Goal: Task Accomplishment & Management: Complete application form

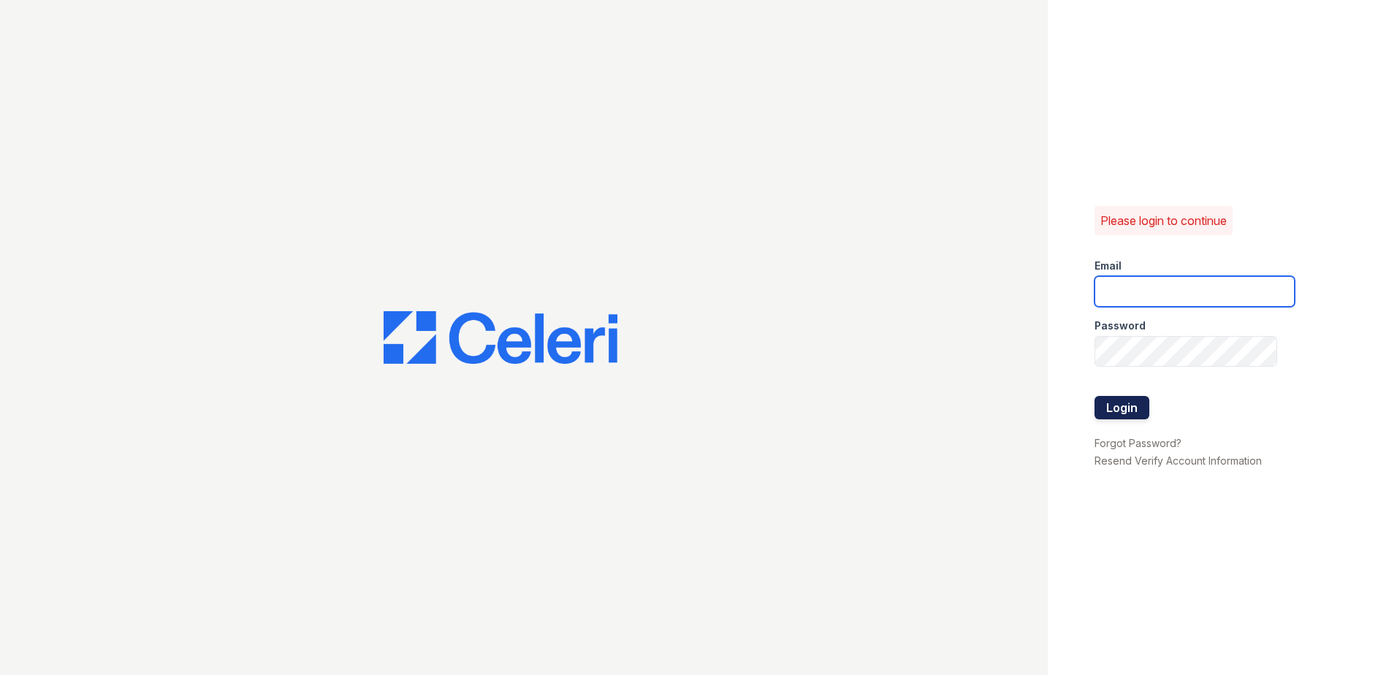
type input "[EMAIL_ADDRESS][DOMAIN_NAME]"
click at [693, 405] on button "Login" at bounding box center [1121, 407] width 55 height 23
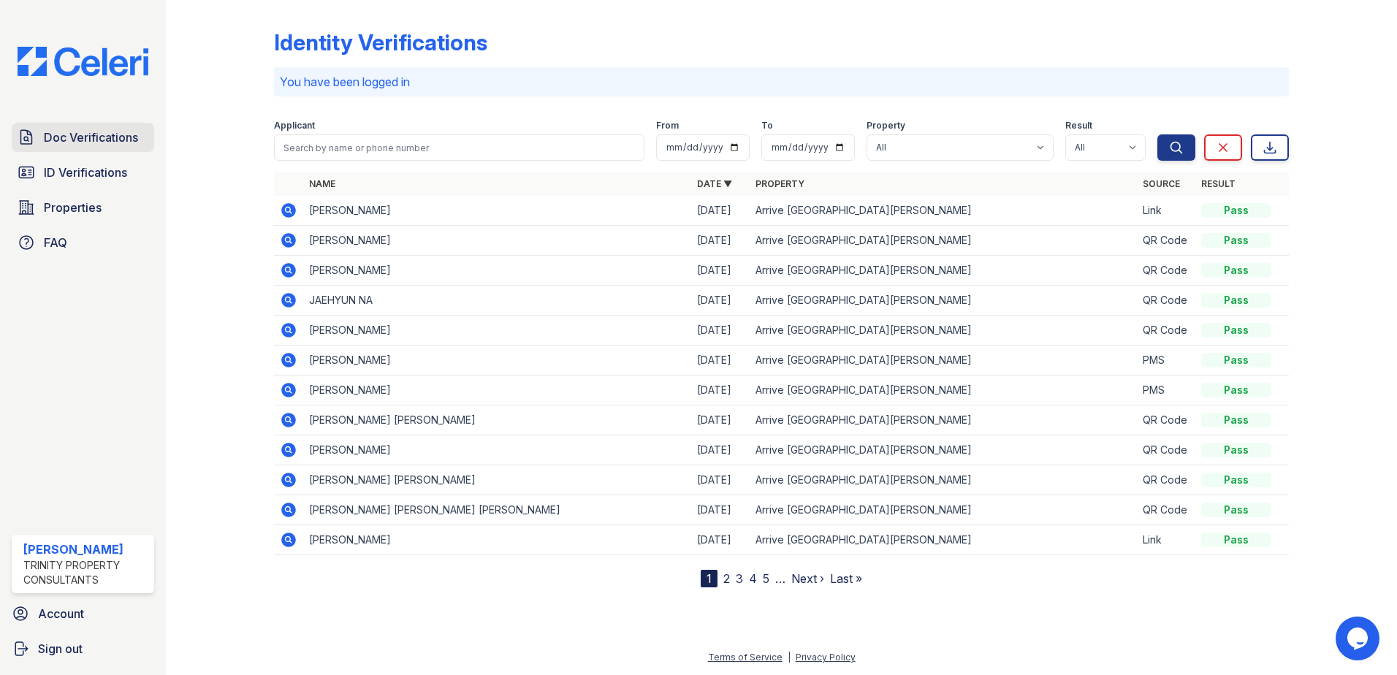
click at [85, 140] on span "Doc Verifications" at bounding box center [91, 138] width 94 height 18
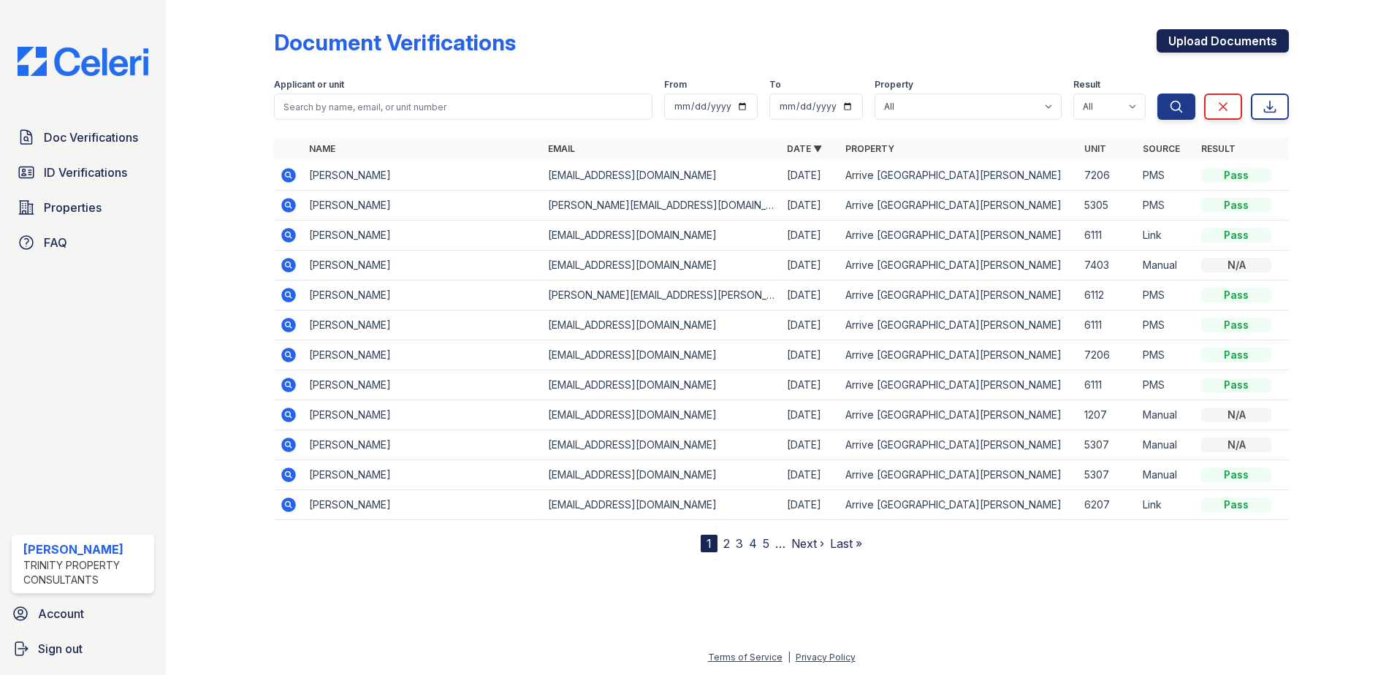
click at [1217, 42] on link "Upload Documents" at bounding box center [1223, 40] width 132 height 23
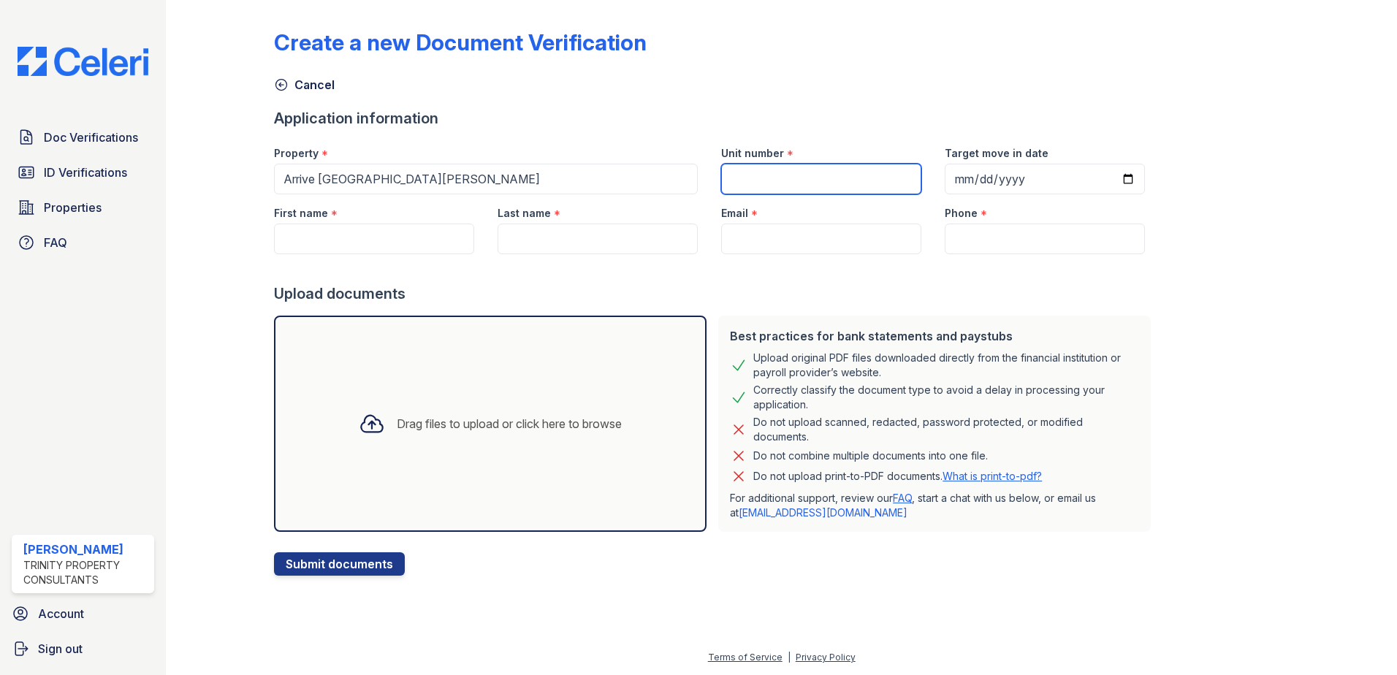
click at [790, 189] on input "Unit number" at bounding box center [821, 179] width 200 height 31
type input "6201"
type input "2025-10-10"
click at [417, 241] on input "First name" at bounding box center [374, 239] width 200 height 31
type input "a"
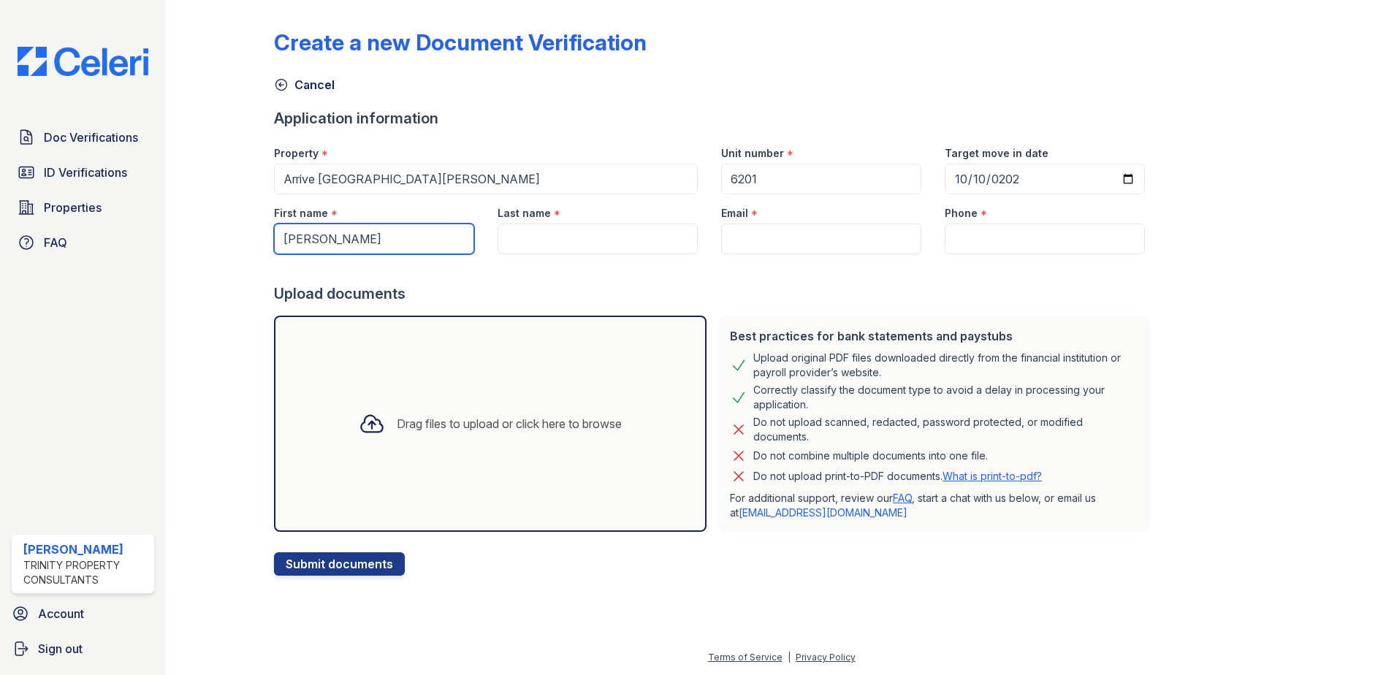
type input "Ali"
type input "N"
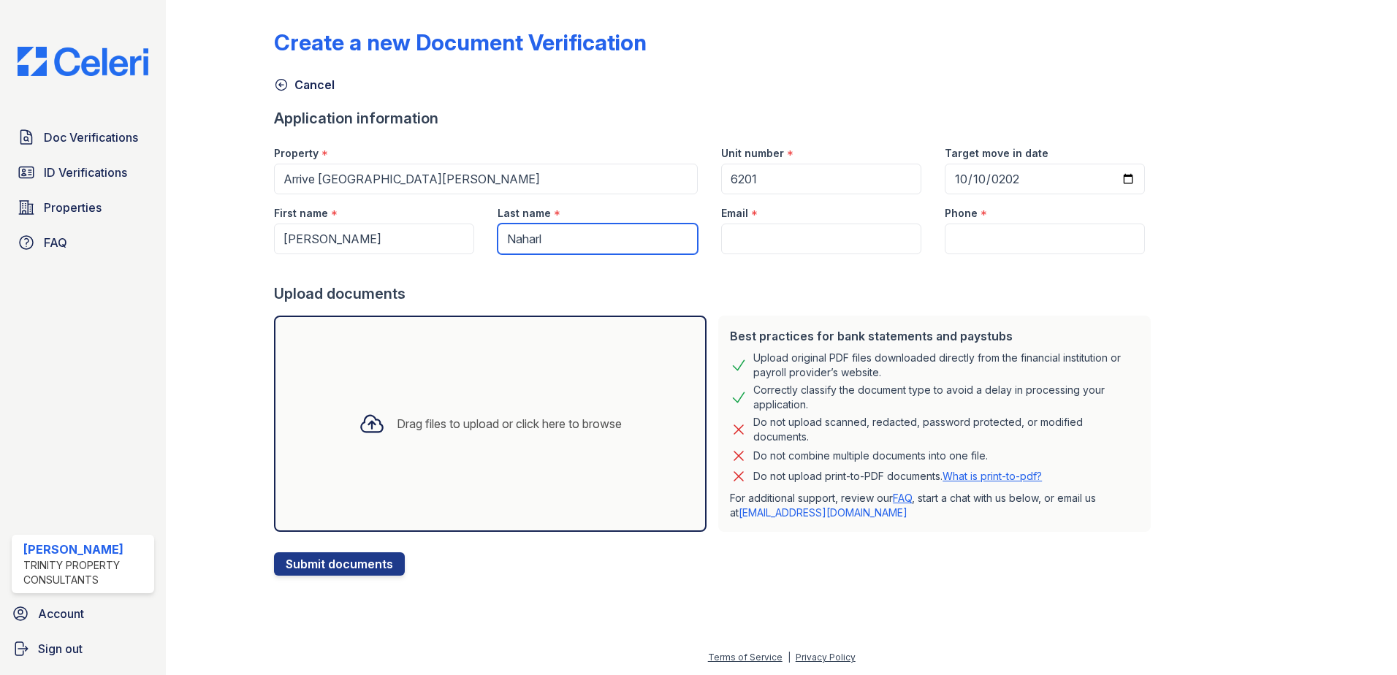
type input "Naharl"
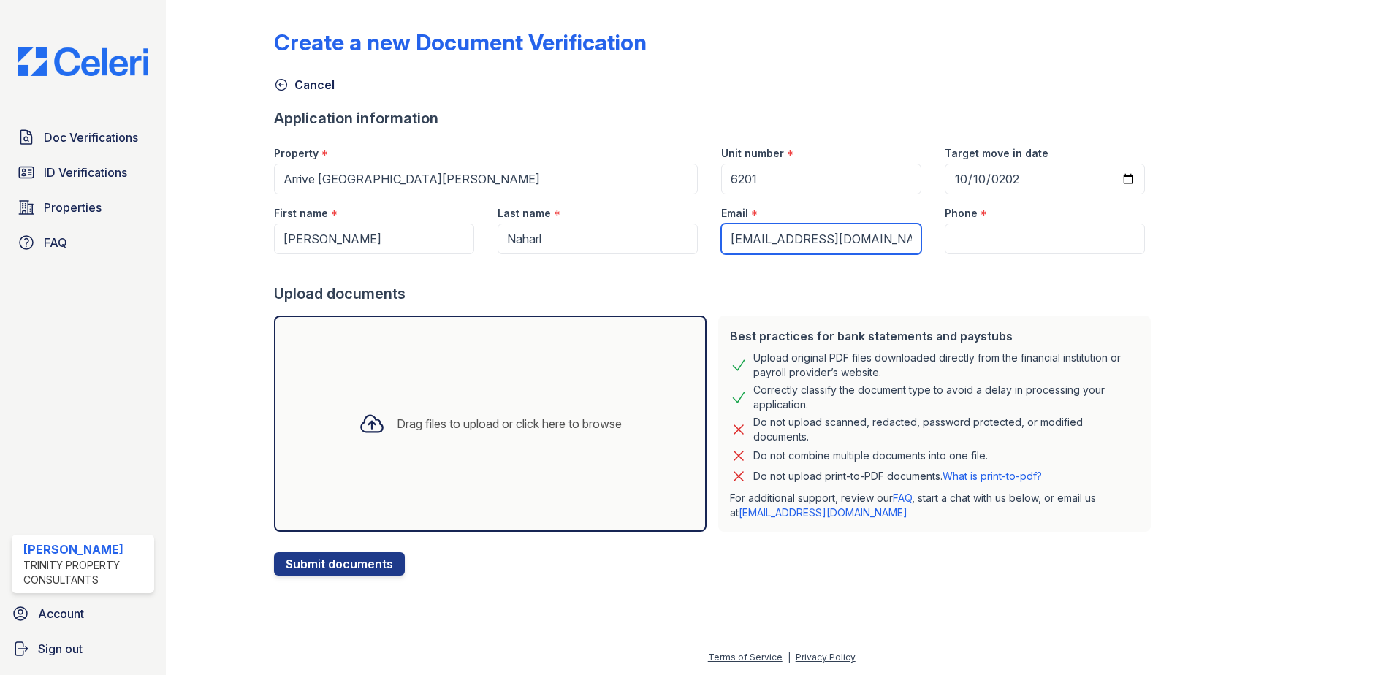
type input "naharl1395@gmail.com"
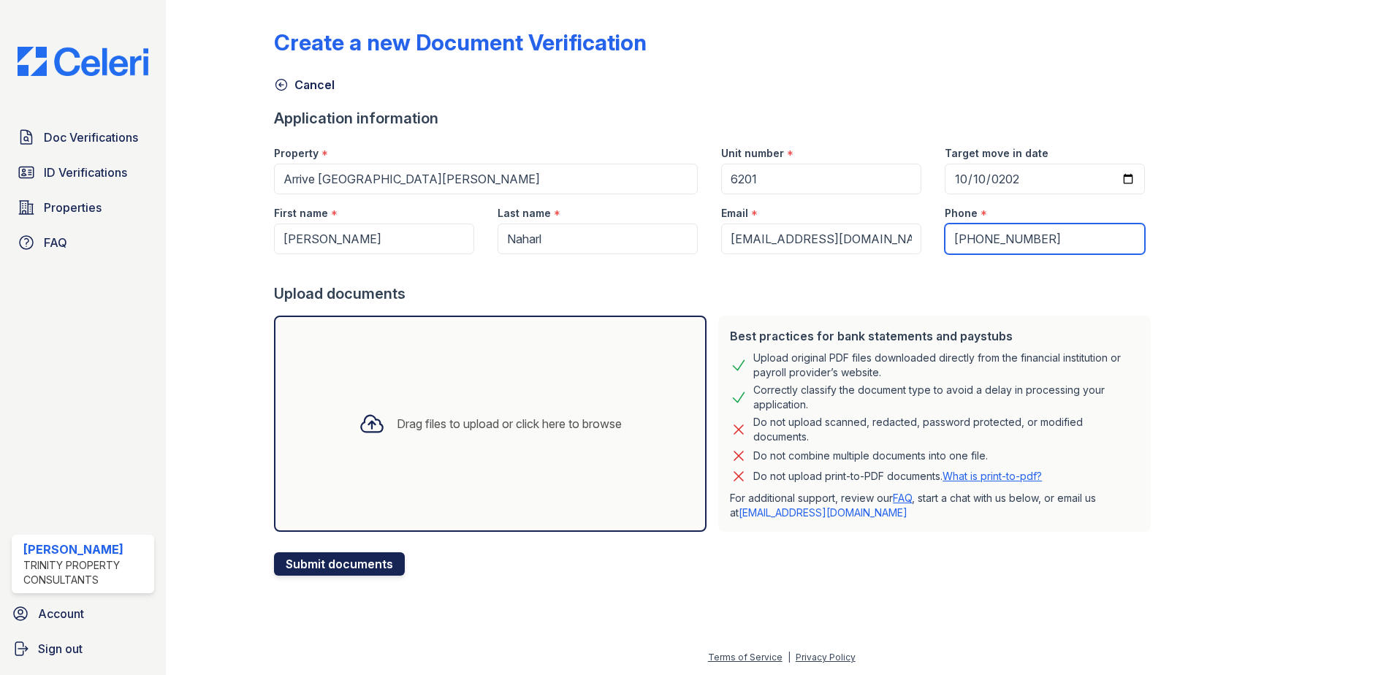
type input "551-666-1900"
click at [335, 566] on button "Submit documents" at bounding box center [339, 563] width 131 height 23
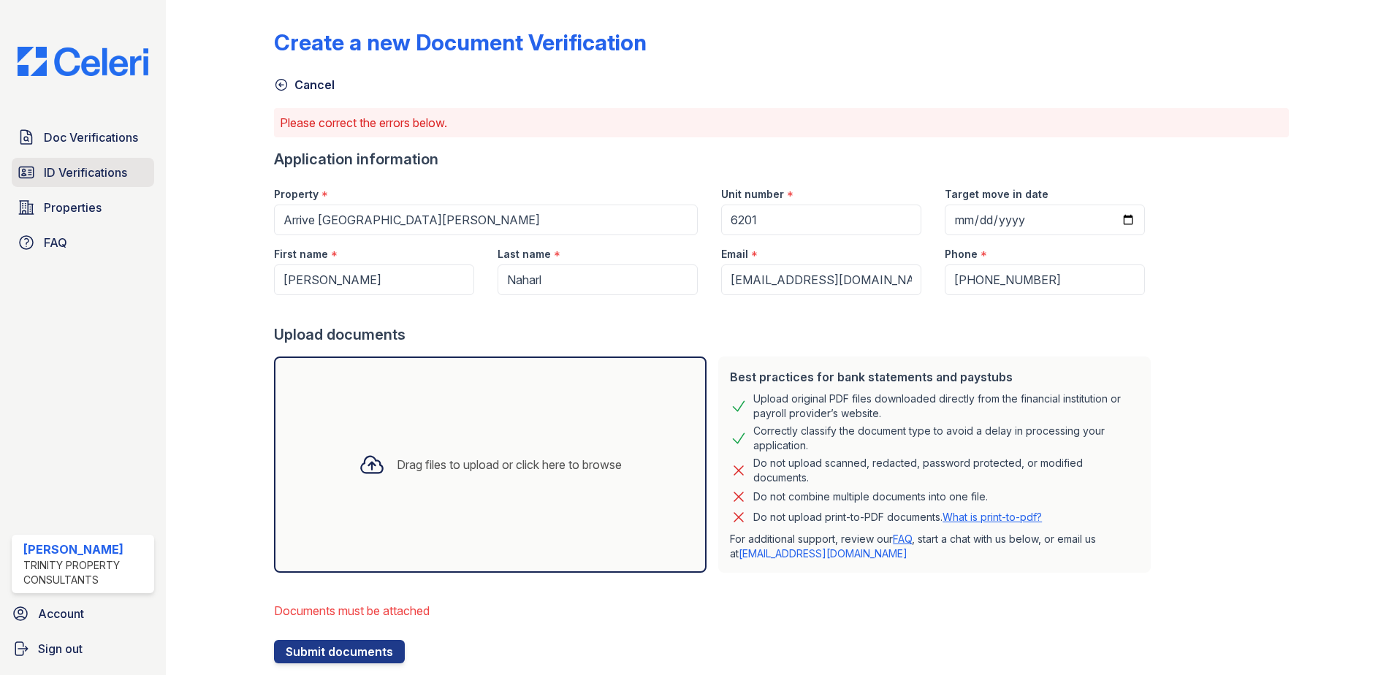
click at [93, 166] on span "ID Verifications" at bounding box center [85, 173] width 83 height 18
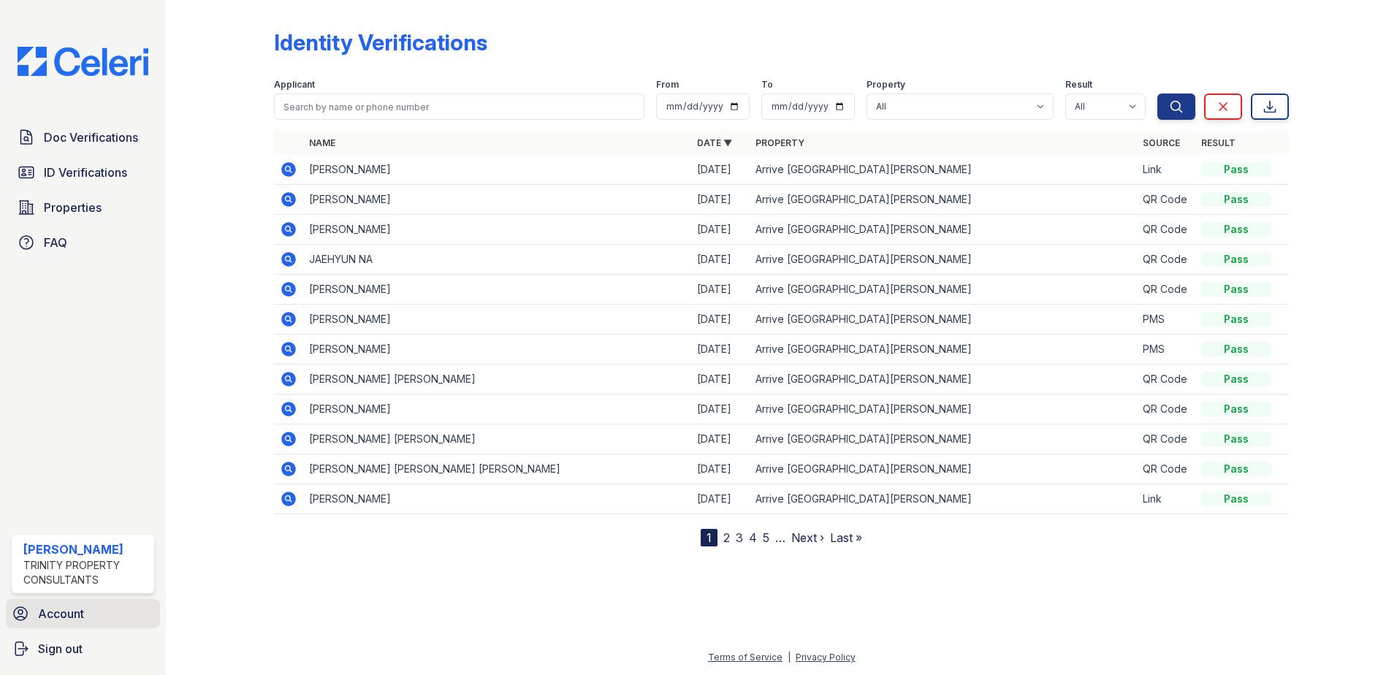
click at [64, 621] on span "Account" at bounding box center [61, 614] width 46 height 18
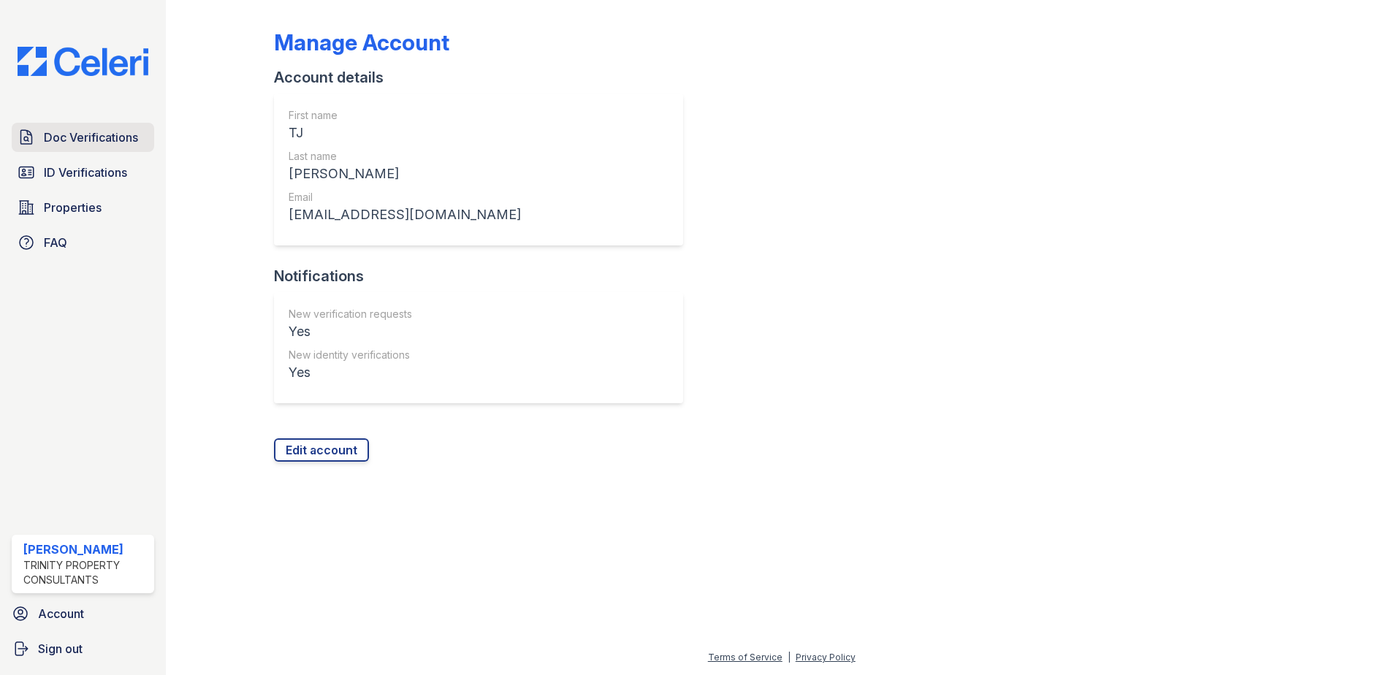
click at [71, 141] on span "Doc Verifications" at bounding box center [91, 138] width 94 height 18
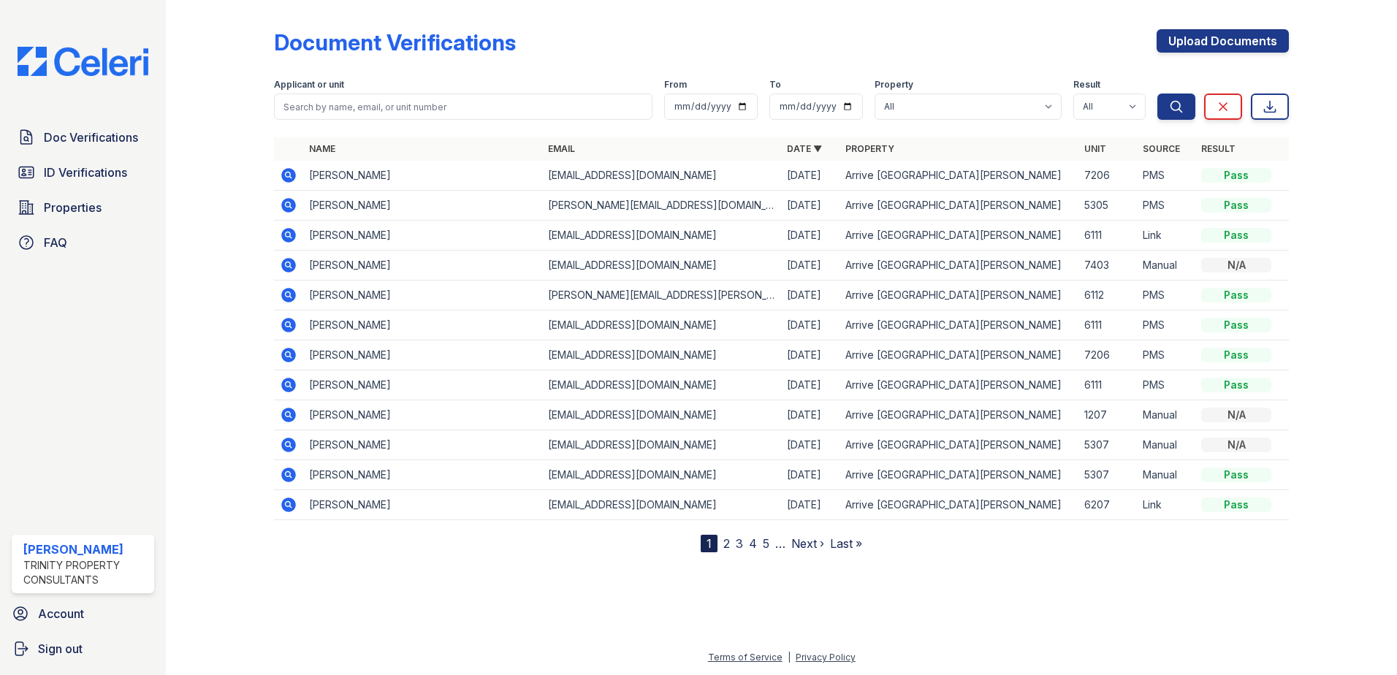
click at [110, 92] on div "Doc Verifications ID Verifications Properties FAQ TJ Marshall Trinity Property …" at bounding box center [83, 337] width 166 height 675
click at [82, 146] on link "Doc Verifications" at bounding box center [83, 137] width 142 height 29
click at [1261, 40] on link "Upload Documents" at bounding box center [1223, 40] width 132 height 23
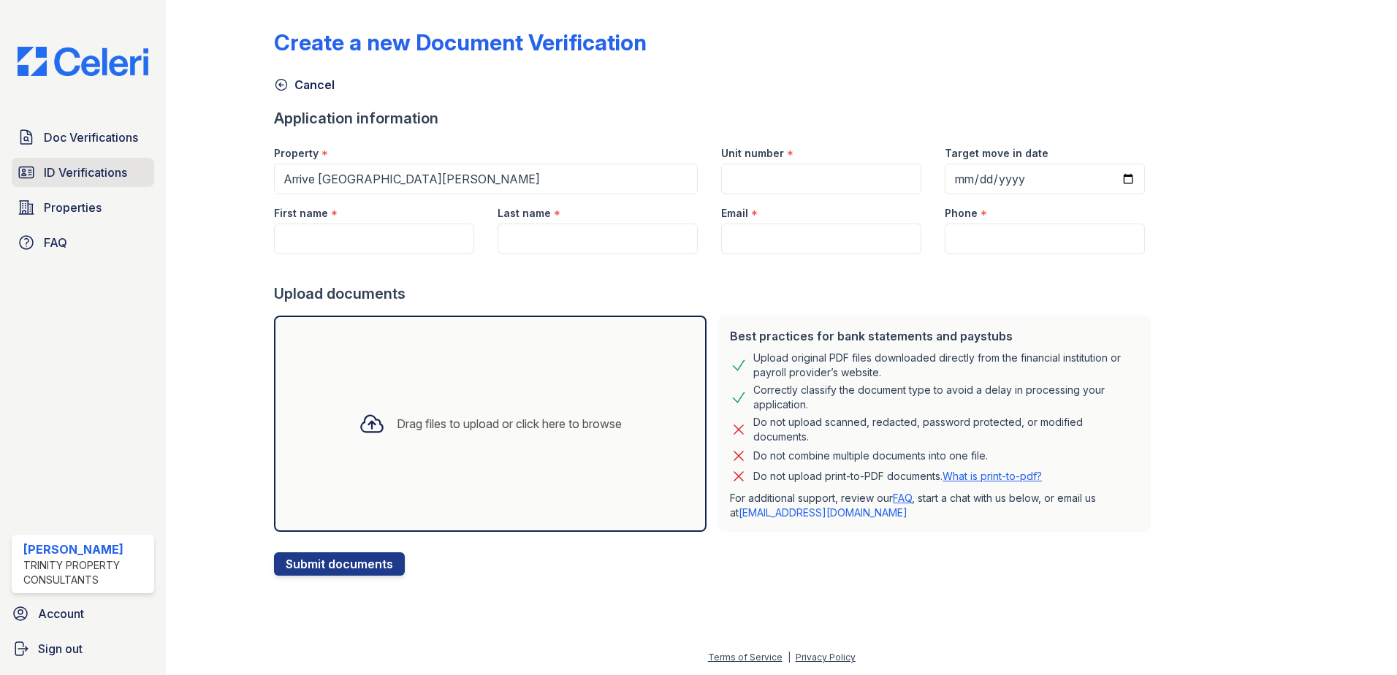
click at [108, 179] on span "ID Verifications" at bounding box center [85, 173] width 83 height 18
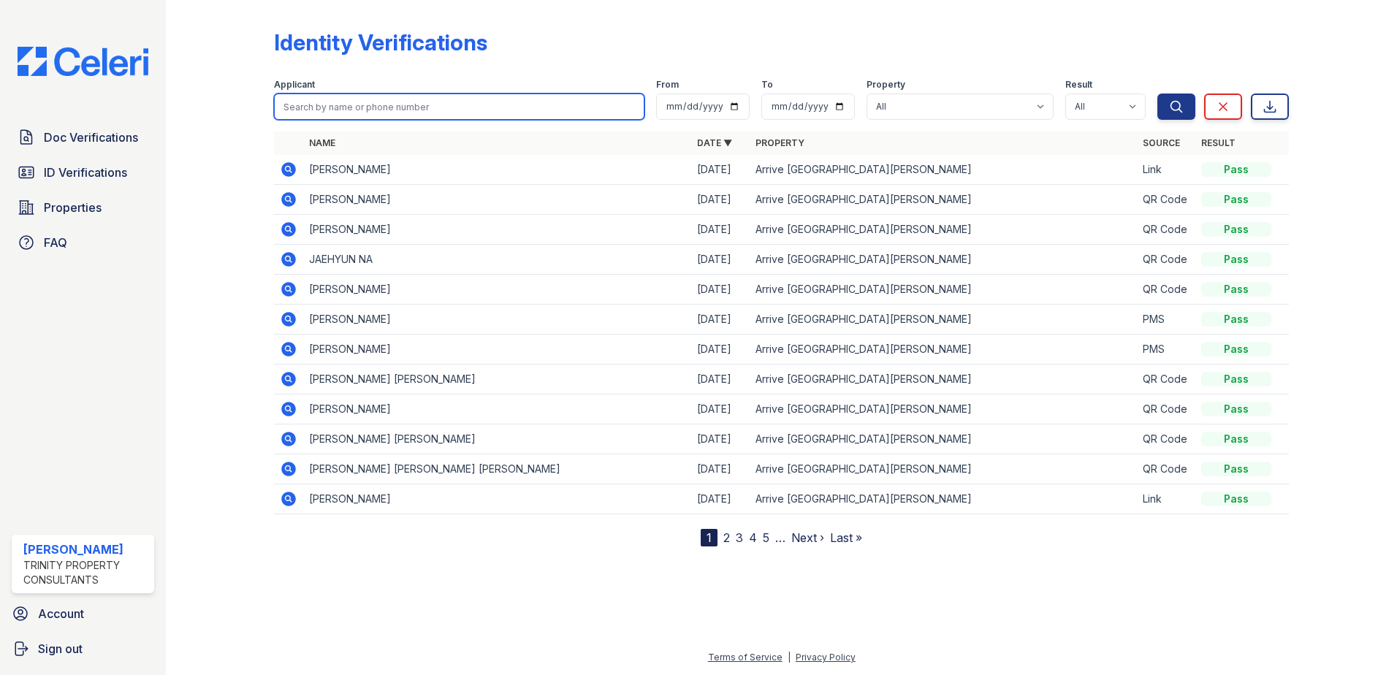
click at [341, 104] on input "search" at bounding box center [459, 107] width 370 height 26
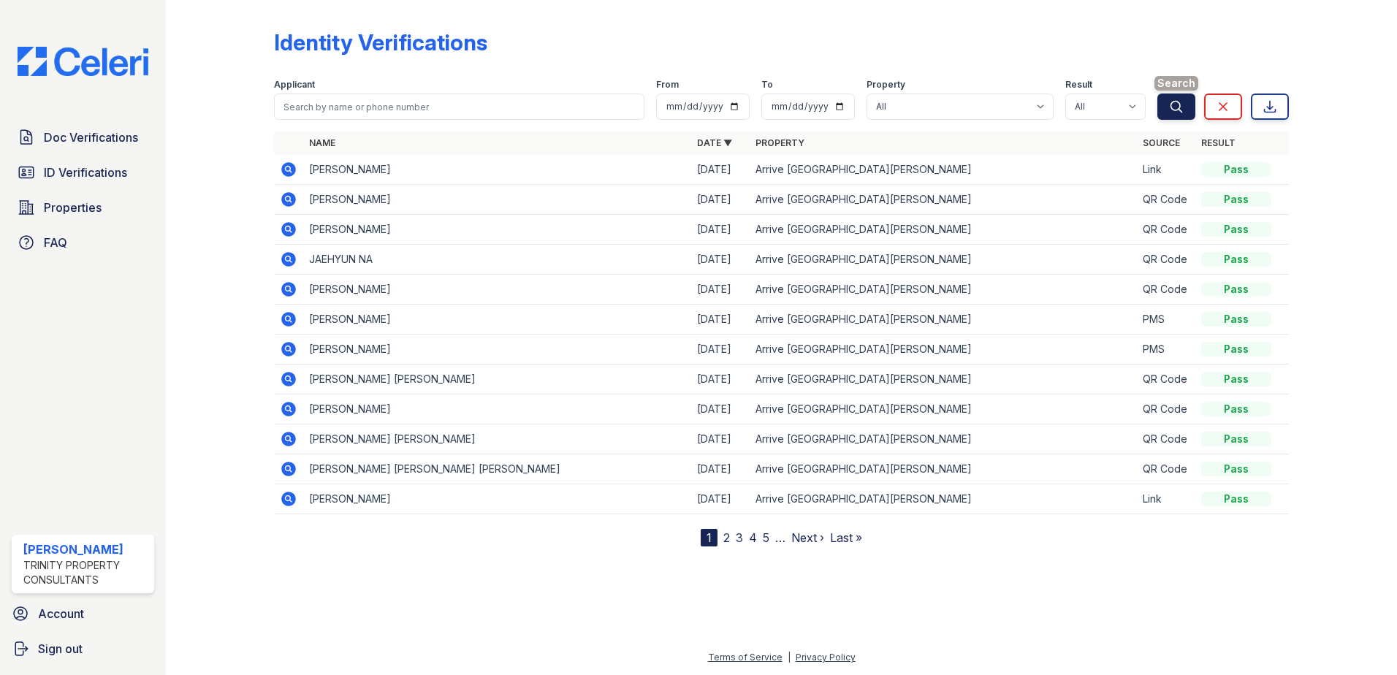
click at [1187, 103] on button "Search" at bounding box center [1176, 107] width 38 height 26
click at [364, 46] on div "Identity Verifications" at bounding box center [380, 42] width 213 height 26
click at [324, 83] on div "Applicant" at bounding box center [459, 86] width 370 height 15
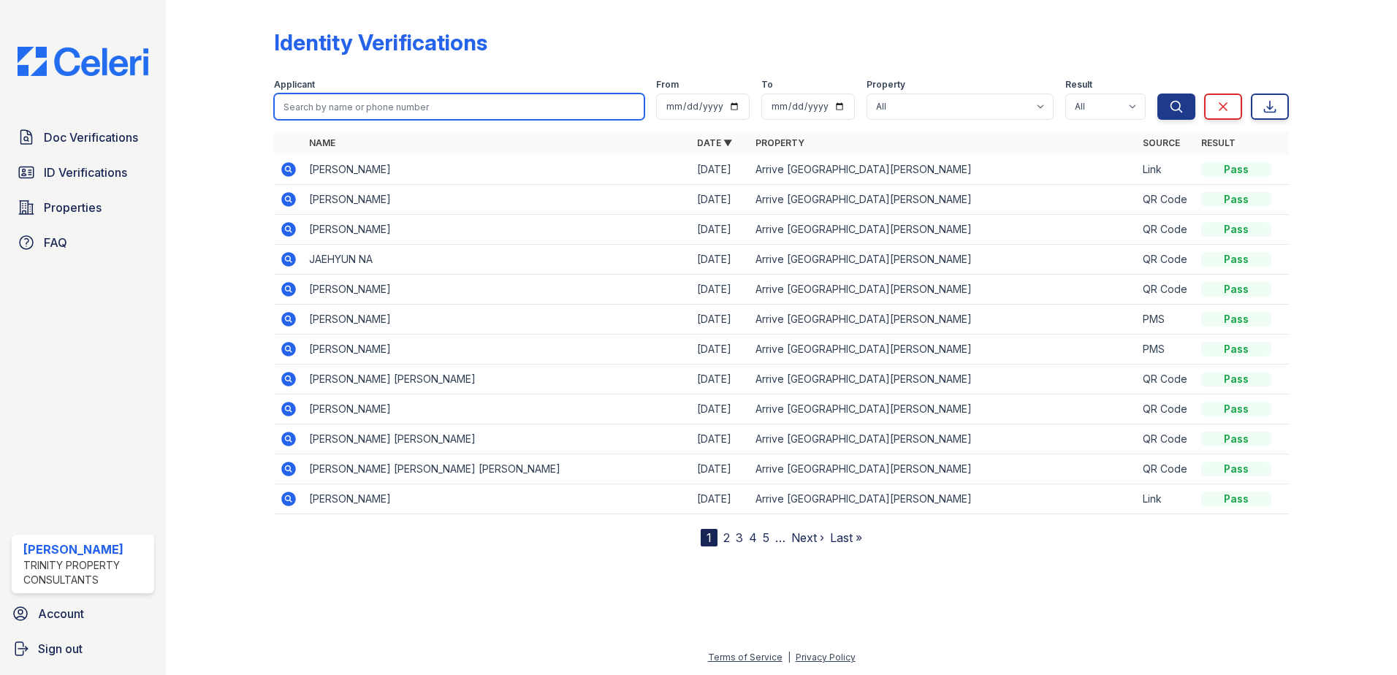
click at [312, 102] on input "search" at bounding box center [459, 107] width 370 height 26
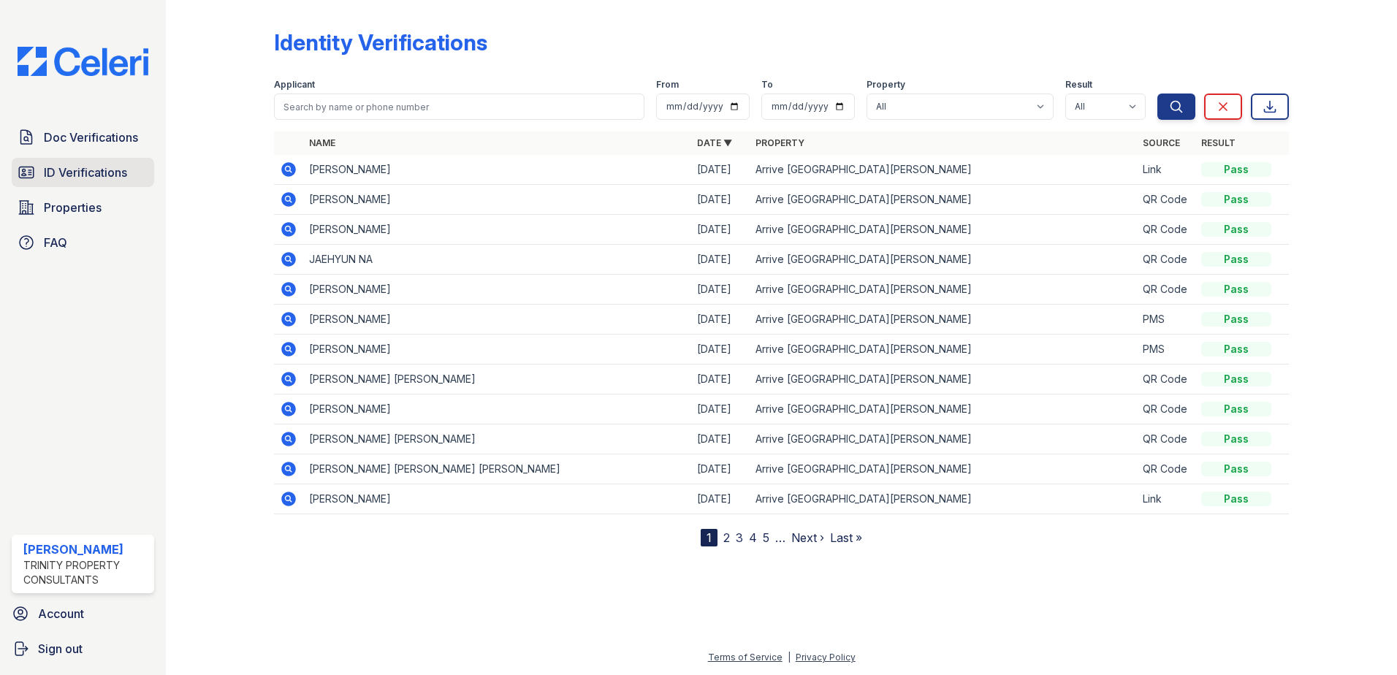
click at [96, 178] on span "ID Verifications" at bounding box center [85, 173] width 83 height 18
click at [77, 136] on span "Doc Verifications" at bounding box center [91, 138] width 94 height 18
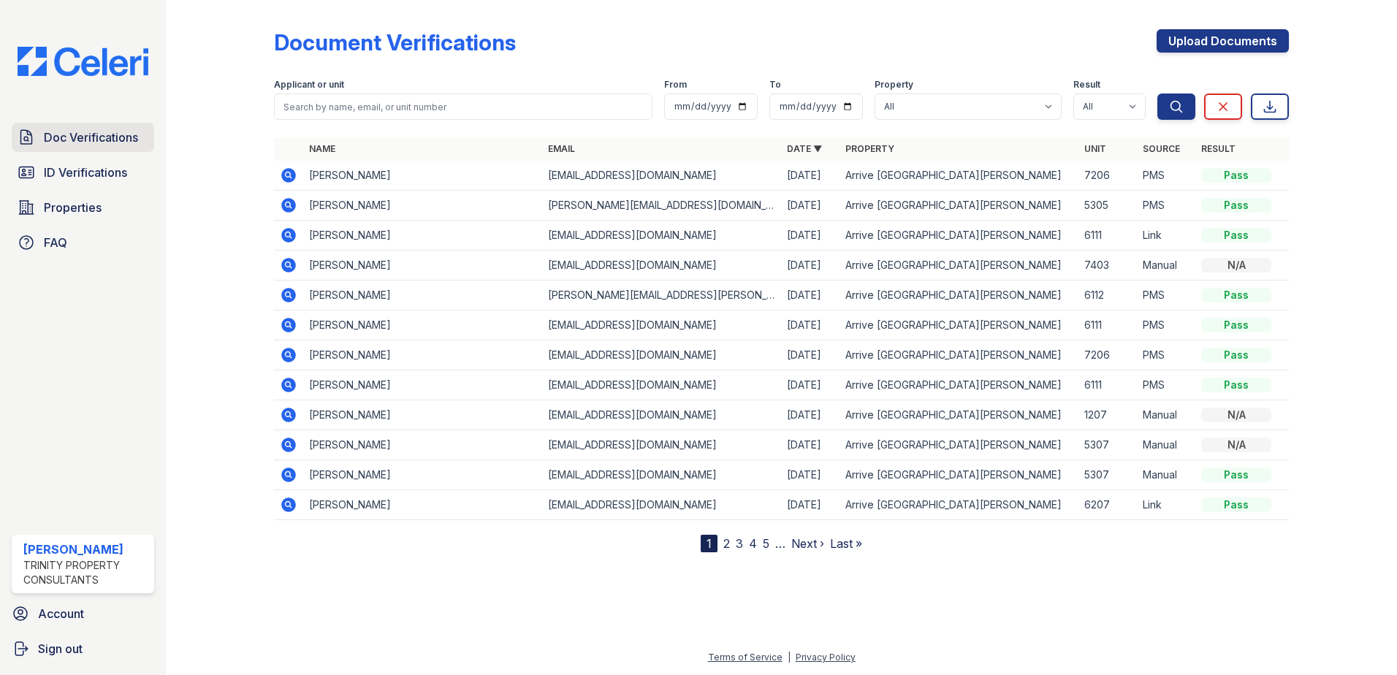
click at [77, 137] on span "Doc Verifications" at bounding box center [91, 138] width 94 height 18
click at [82, 175] on span "ID Verifications" at bounding box center [85, 173] width 83 height 18
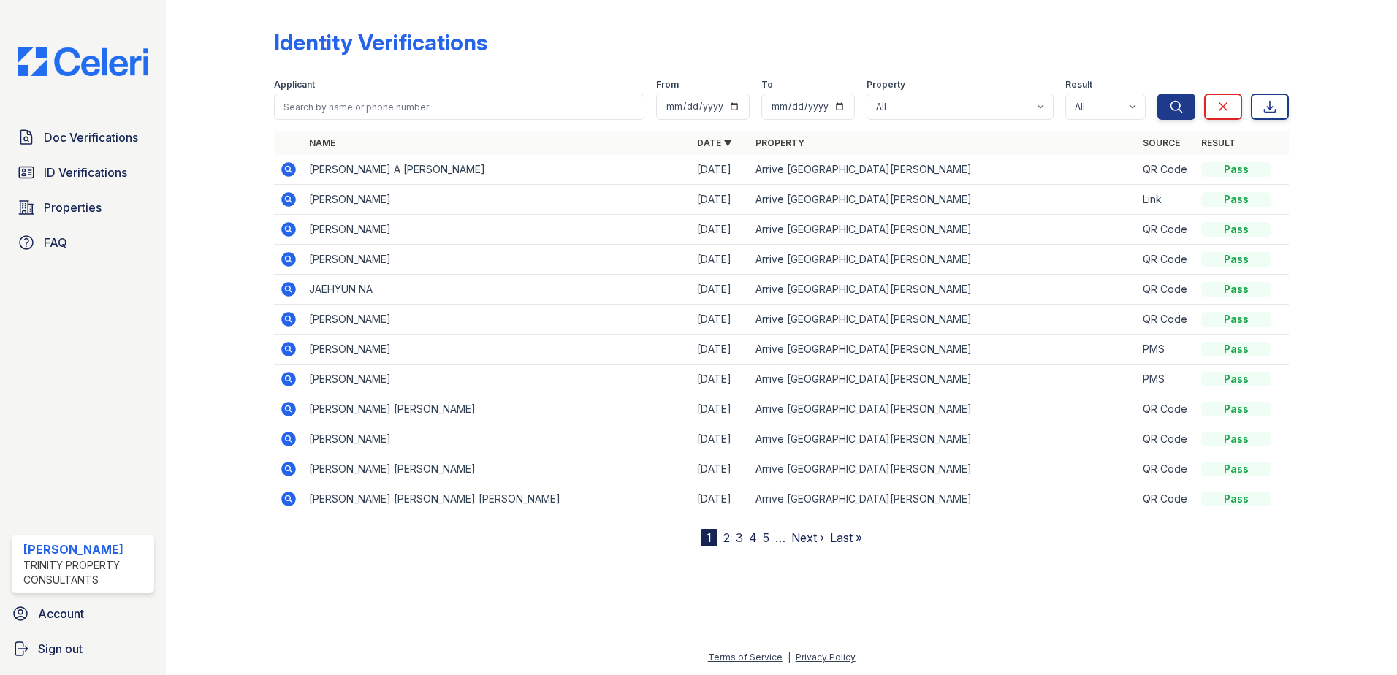
click at [291, 169] on icon at bounding box center [289, 170] width 18 height 18
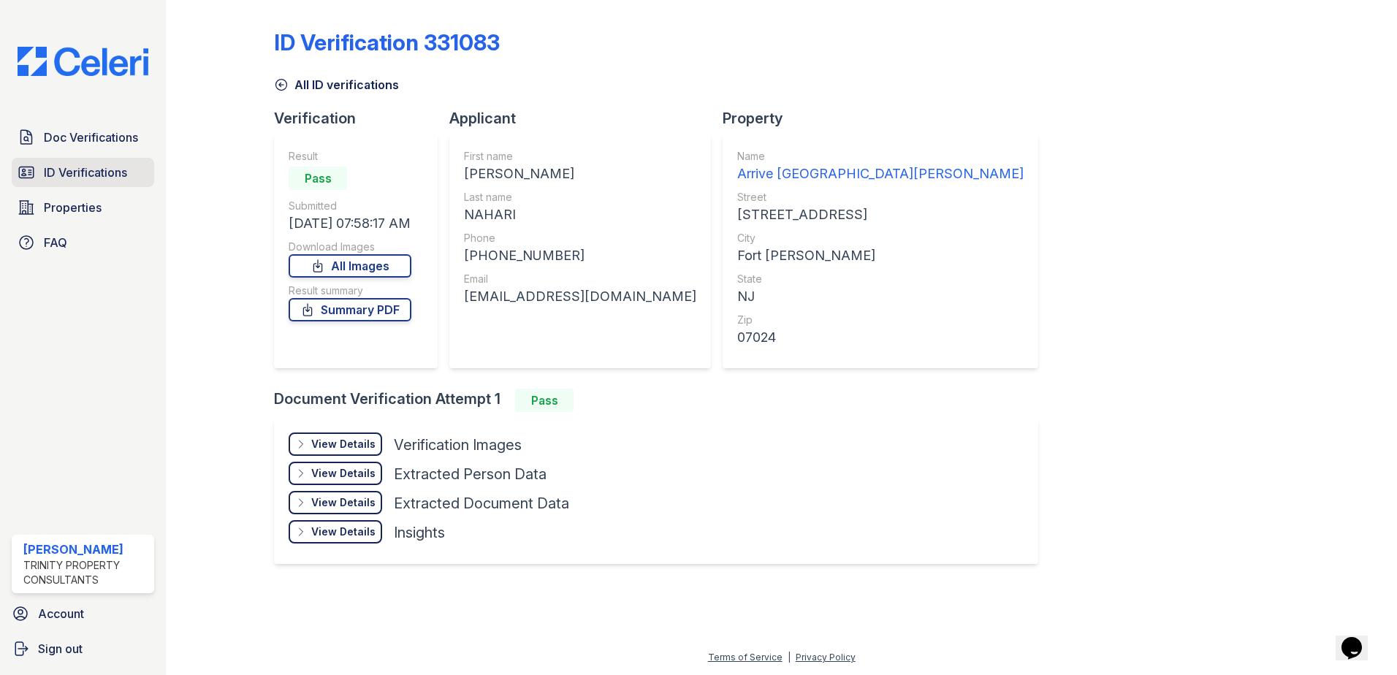
click at [108, 175] on span "ID Verifications" at bounding box center [85, 173] width 83 height 18
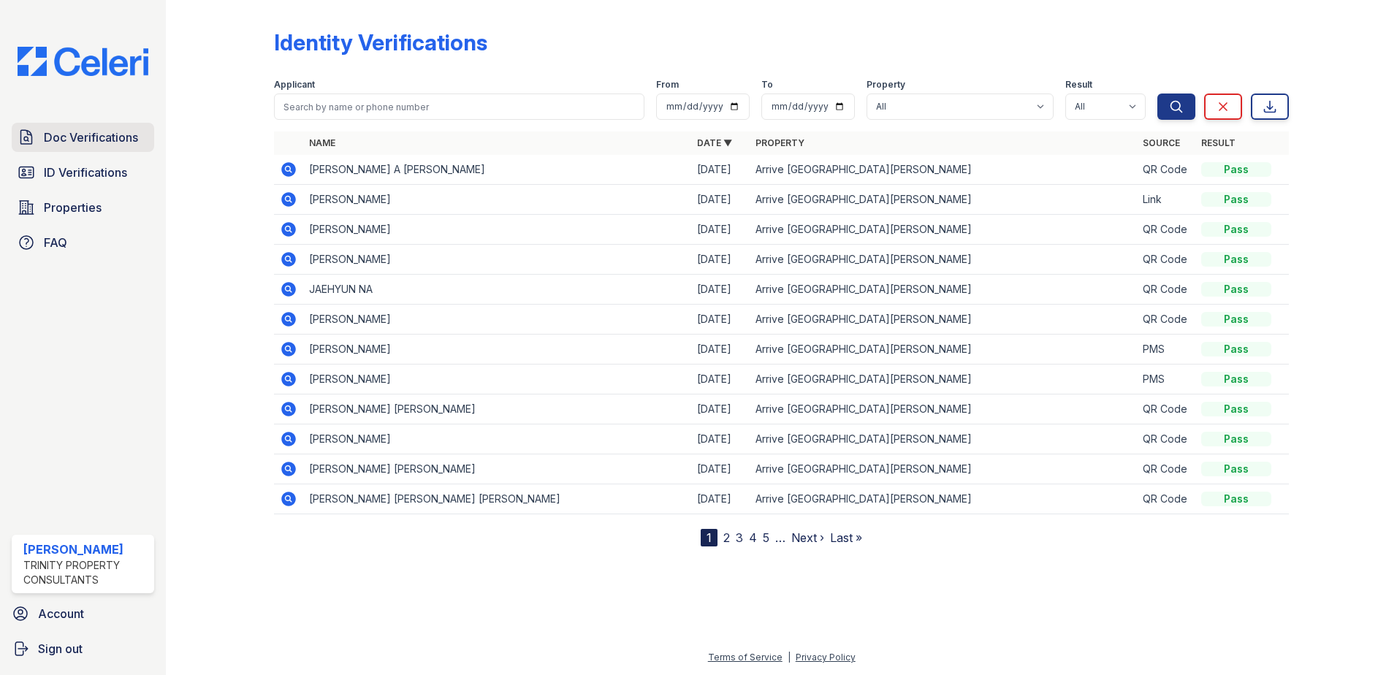
click at [73, 145] on span "Doc Verifications" at bounding box center [91, 138] width 94 height 18
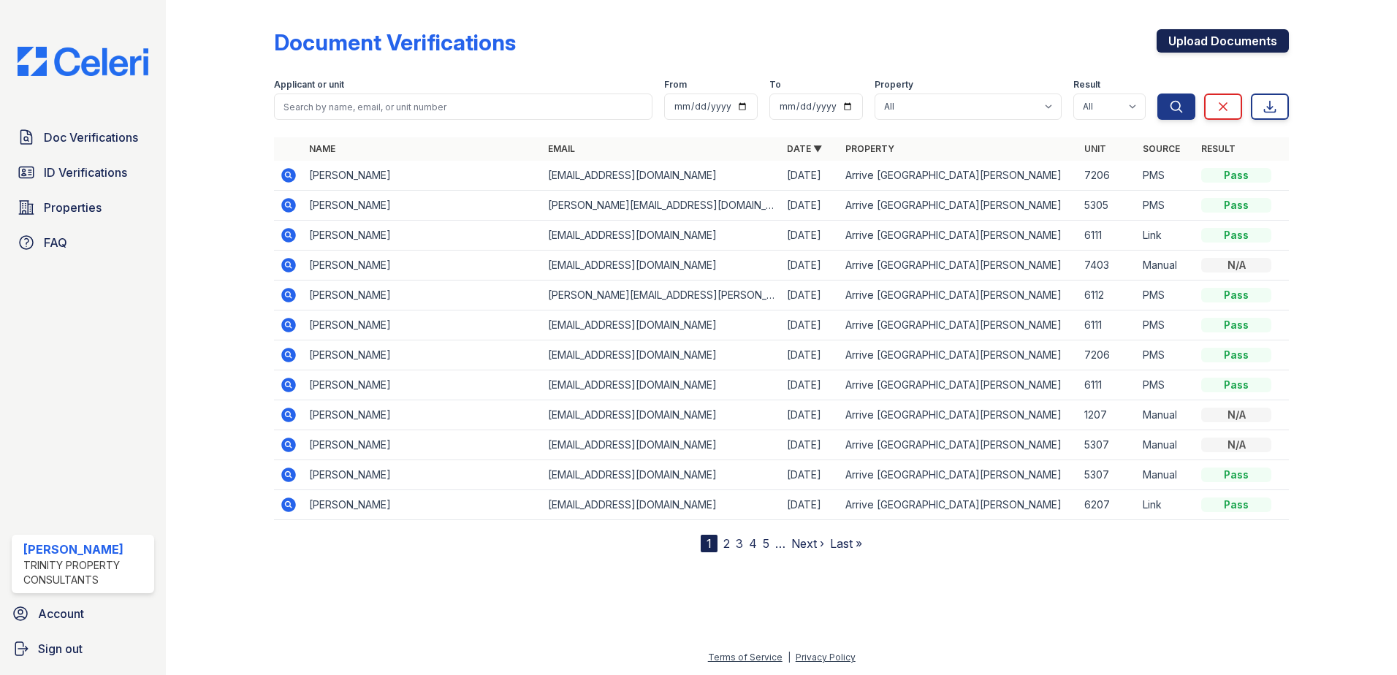
click at [1217, 39] on link "Upload Documents" at bounding box center [1223, 40] width 132 height 23
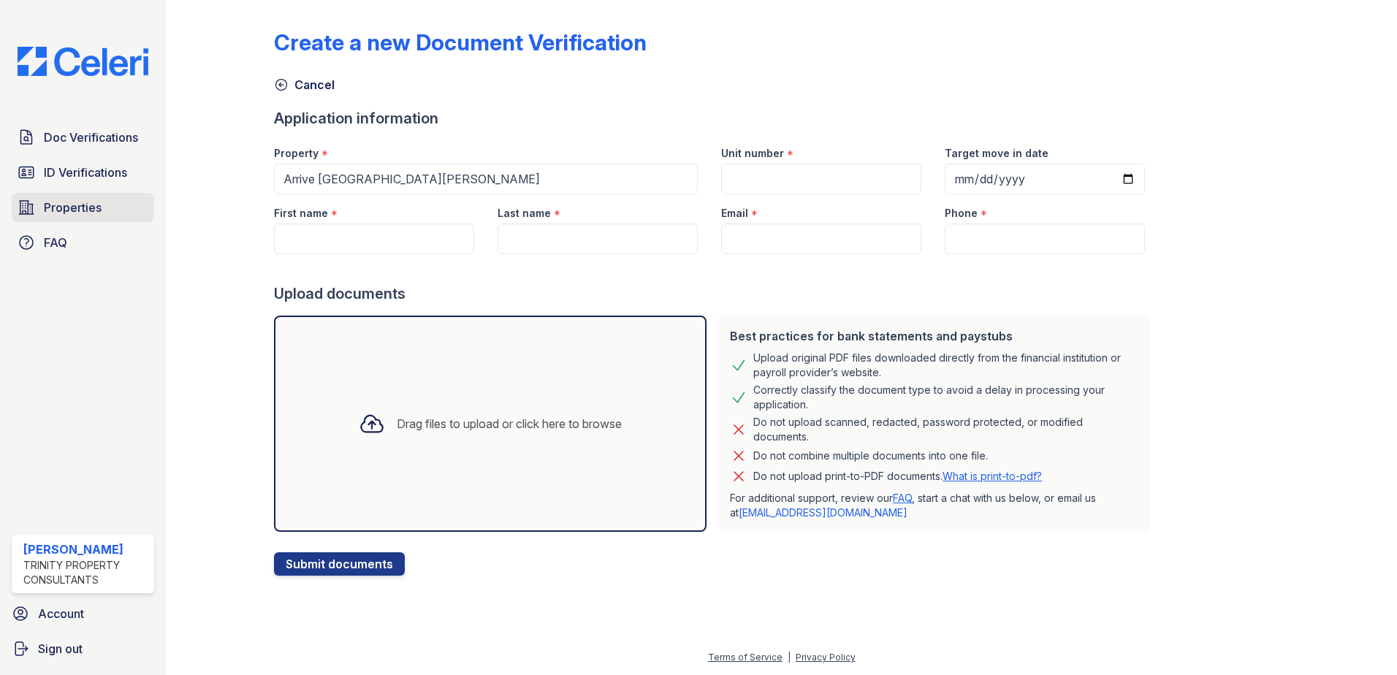
click at [72, 218] on link "Properties" at bounding box center [83, 207] width 142 height 29
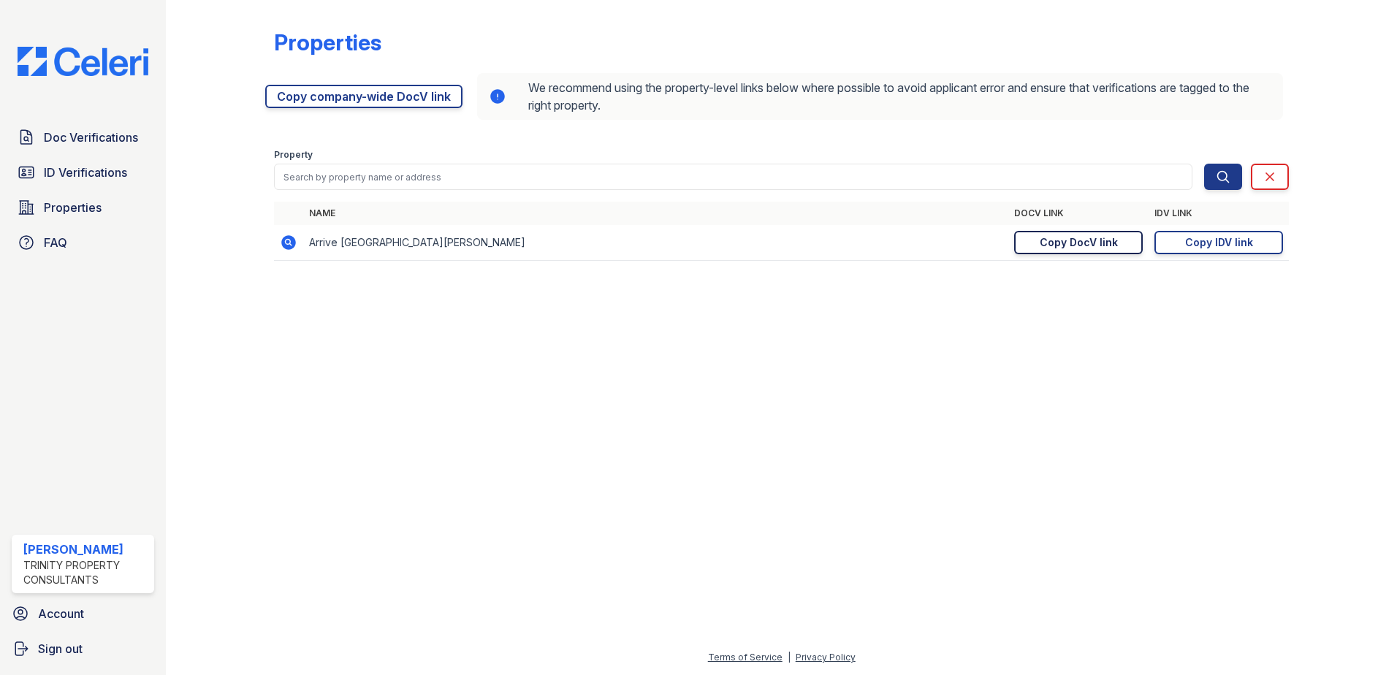
click at [1114, 243] on div "Copy DocV link" at bounding box center [1079, 242] width 78 height 15
click at [104, 146] on span "Doc Verifications" at bounding box center [91, 138] width 94 height 18
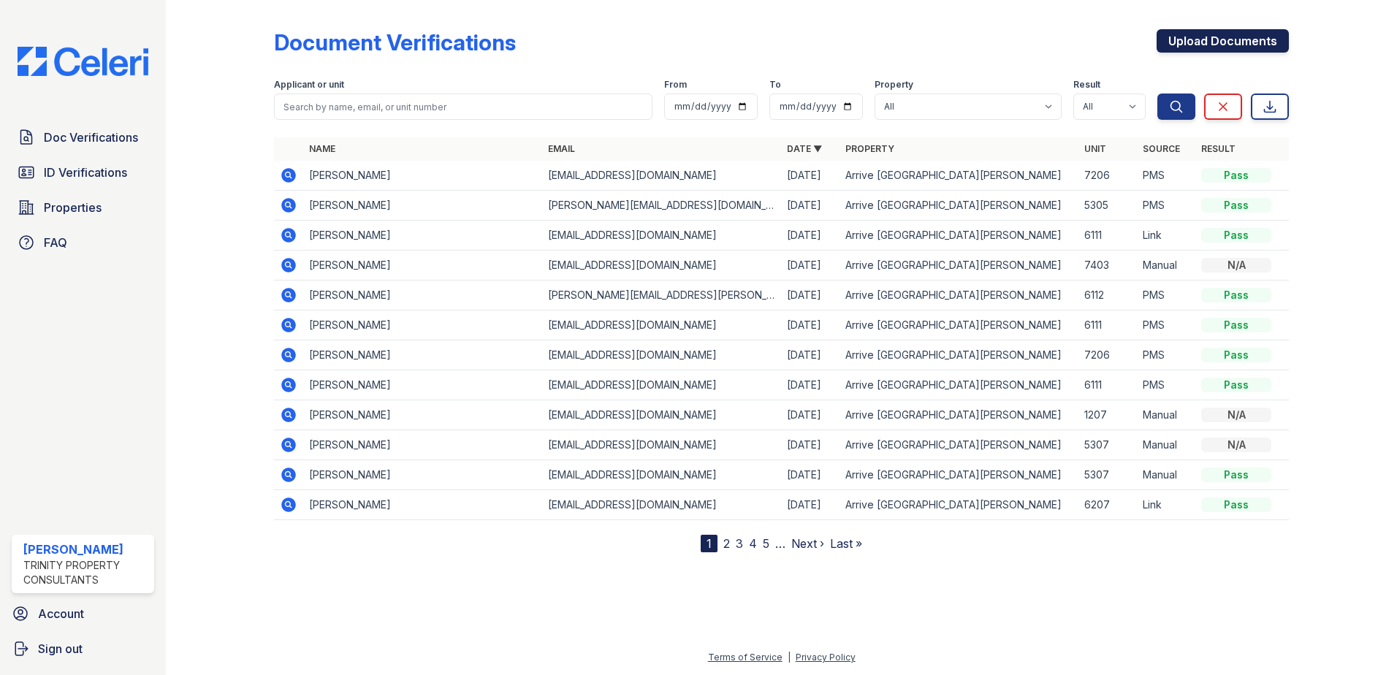
click at [1219, 47] on link "Upload Documents" at bounding box center [1223, 40] width 132 height 23
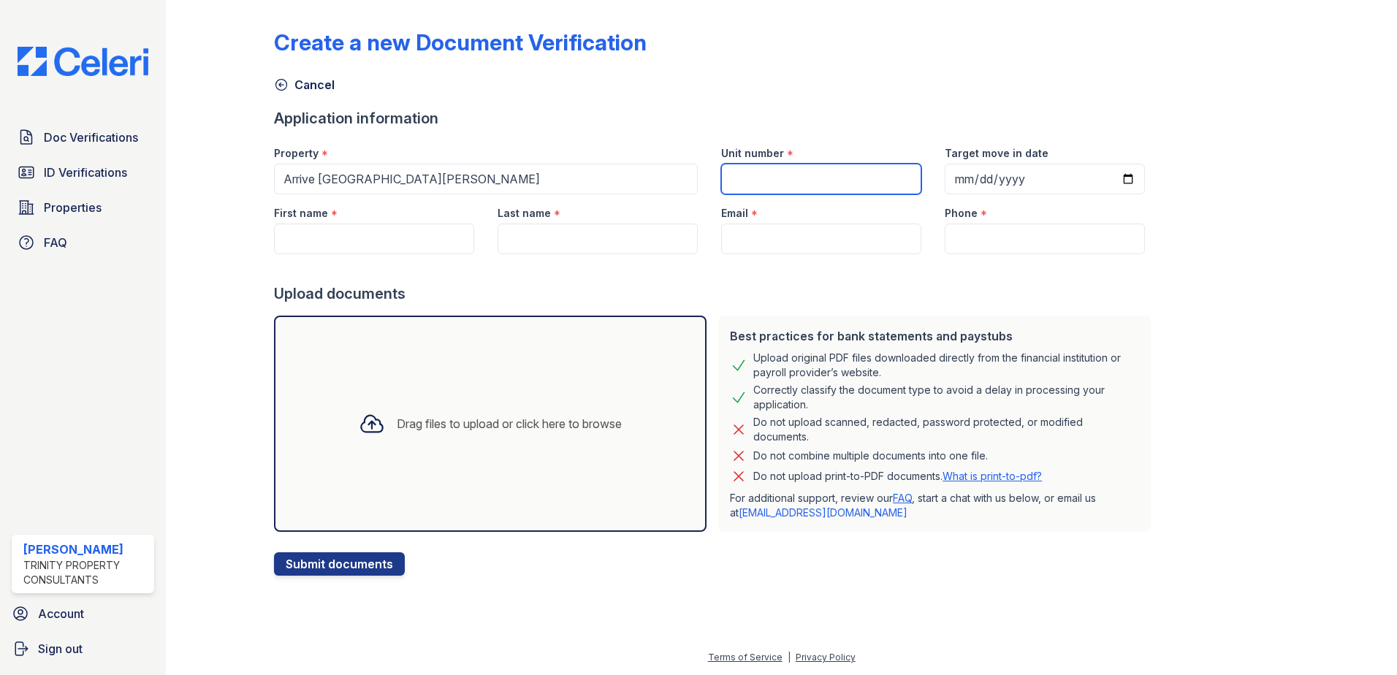
click at [769, 186] on input "Unit number" at bounding box center [821, 179] width 200 height 31
type input "6201"
type input "2025-10-10"
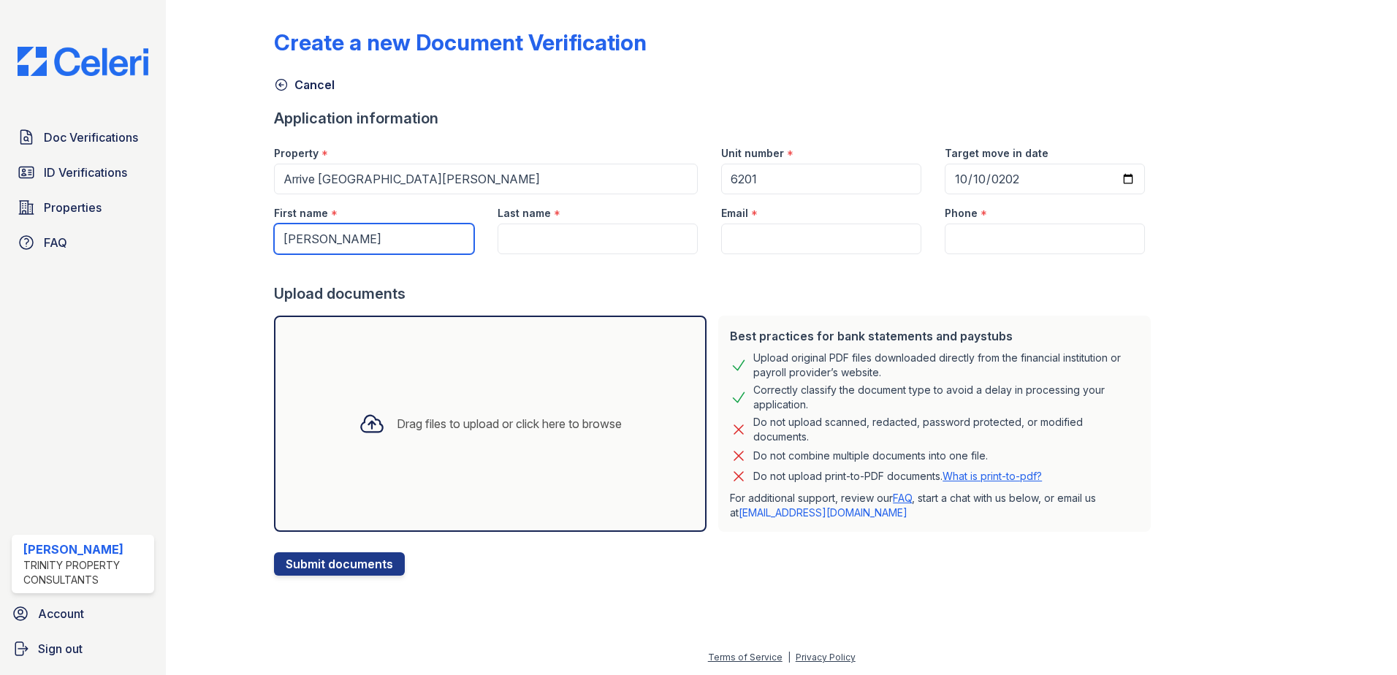
type input "Ali"
type input "Naharl"
type input "naharl1395@gmail.com"
type input "551-666-1900"
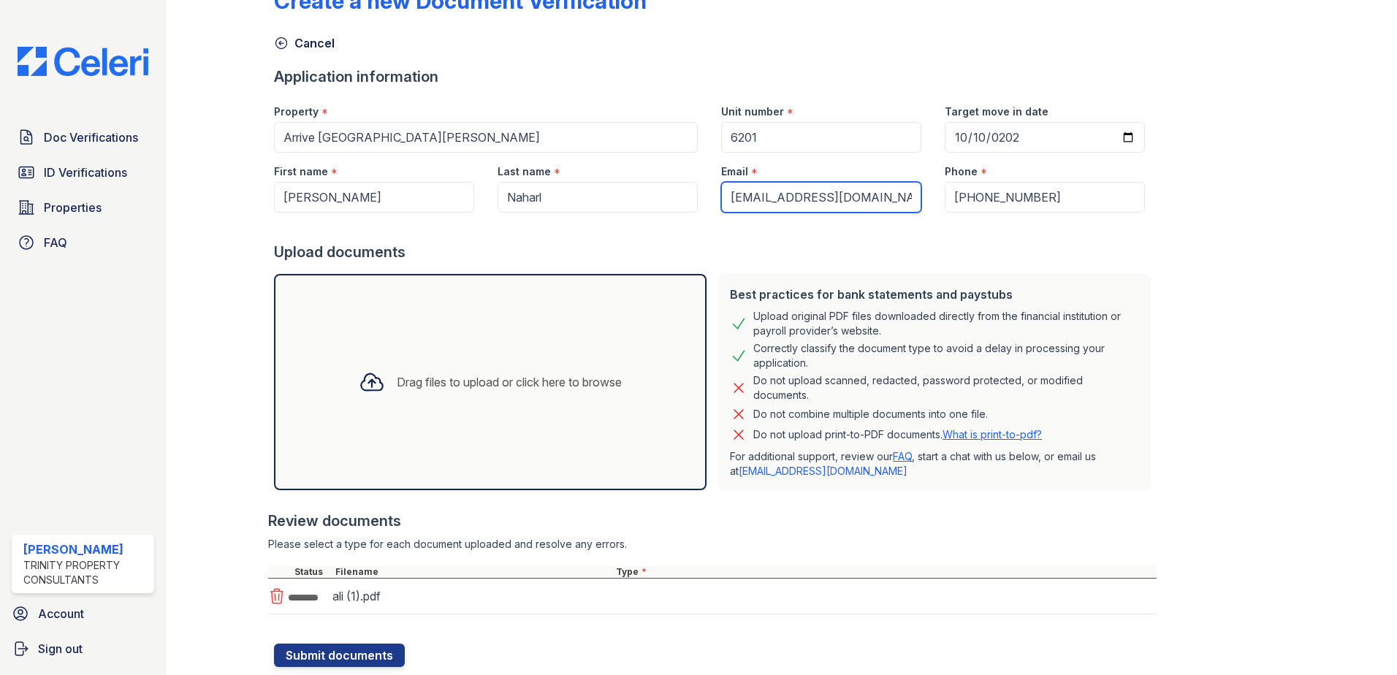
scroll to position [83, 0]
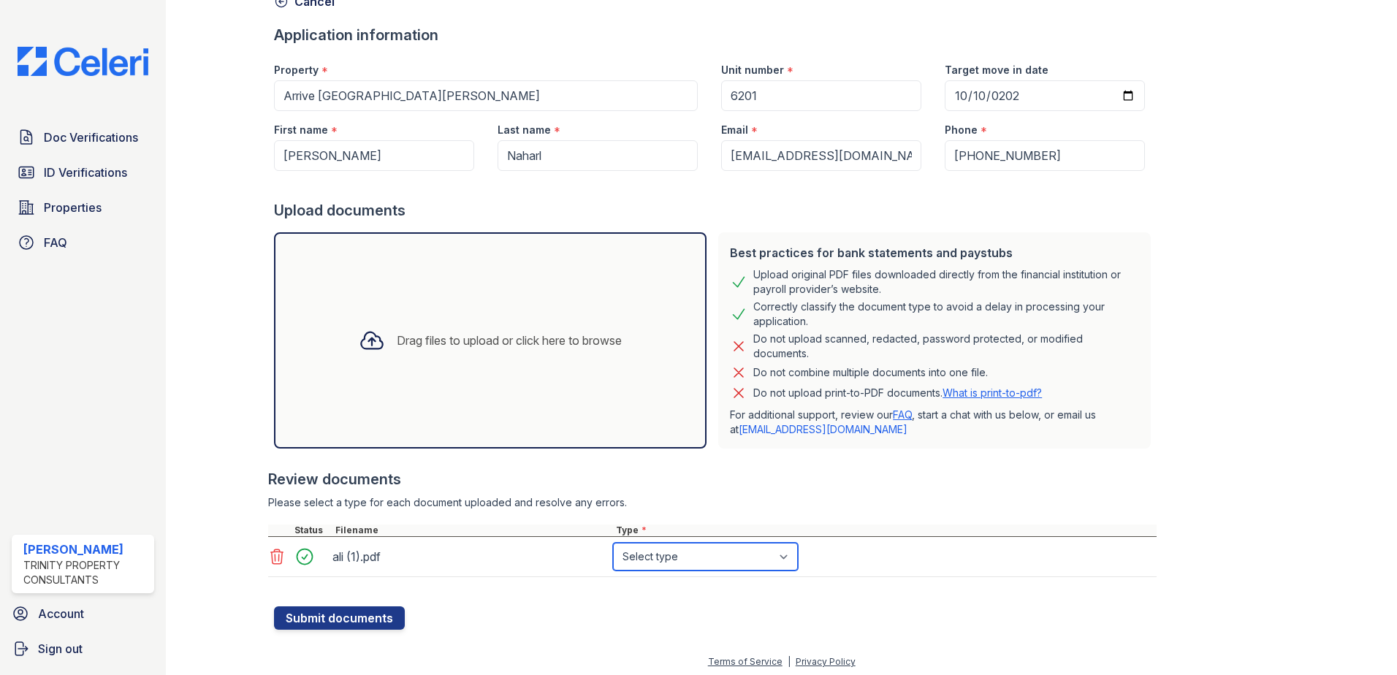
click at [663, 566] on select "Select type Paystub Bank Statement Offer Letter Tax Documents Benefit Award Let…" at bounding box center [705, 557] width 185 height 28
click at [688, 560] on select "Select type Paystub Bank Statement Offer Letter Tax Documents Benefit Award Let…" at bounding box center [705, 557] width 185 height 28
select select "bank_statement"
click at [613, 543] on select "Select type Paystub Bank Statement Offer Letter Tax Documents Benefit Award Let…" at bounding box center [705, 557] width 185 height 28
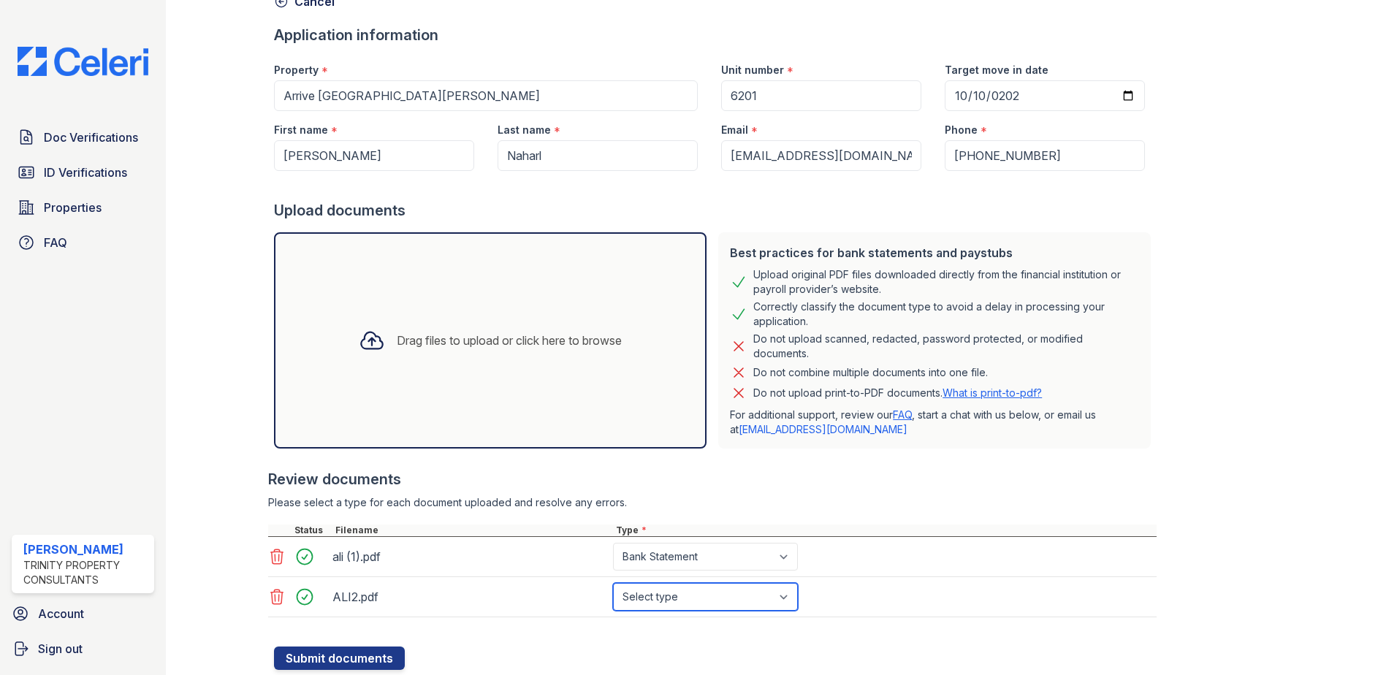
click at [667, 603] on select "Select type Paystub Bank Statement Offer Letter Tax Documents Benefit Award Let…" at bounding box center [705, 597] width 185 height 28
select select "bank_statement"
click at [613, 583] on select "Select type Paystub Bank Statement Offer Letter Tax Documents Benefit Award Let…" at bounding box center [705, 597] width 185 height 28
click at [518, 617] on div at bounding box center [712, 624] width 888 height 15
click at [382, 656] on button "Submit documents" at bounding box center [339, 658] width 131 height 23
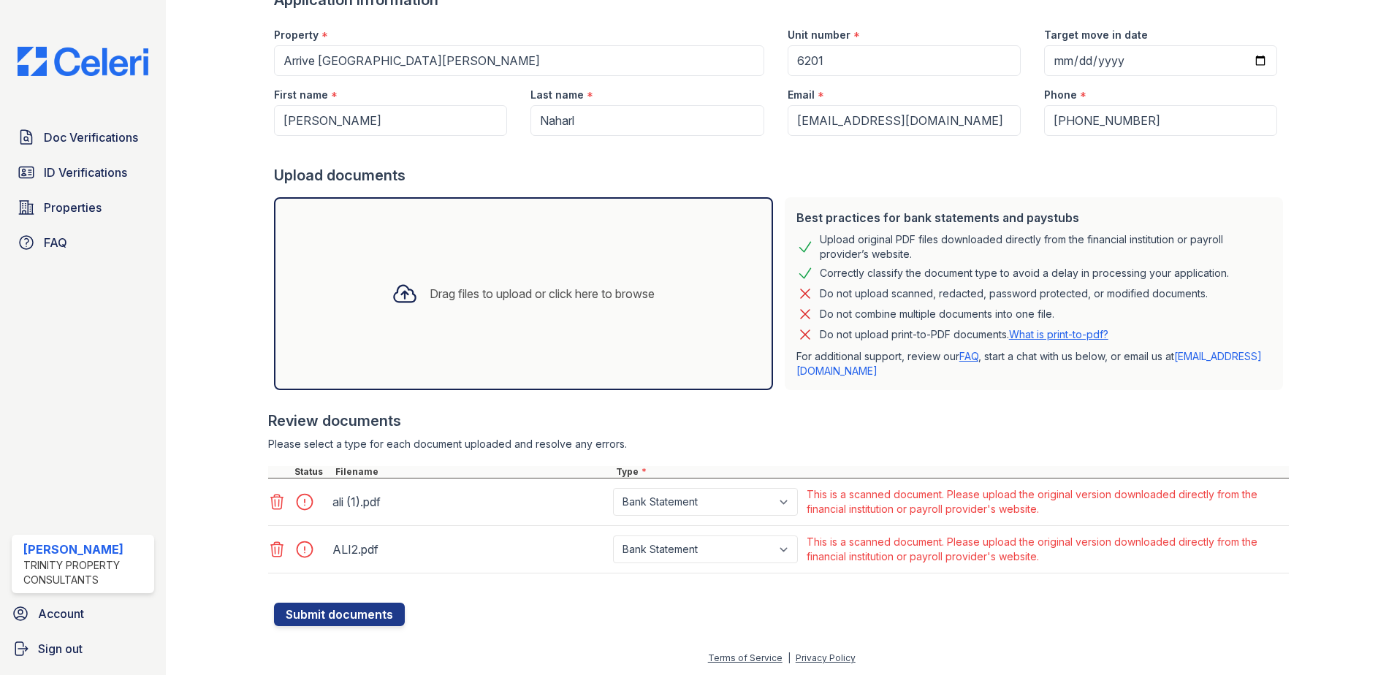
scroll to position [160, 0]
click at [1348, 39] on div at bounding box center [1331, 236] width 85 height 780
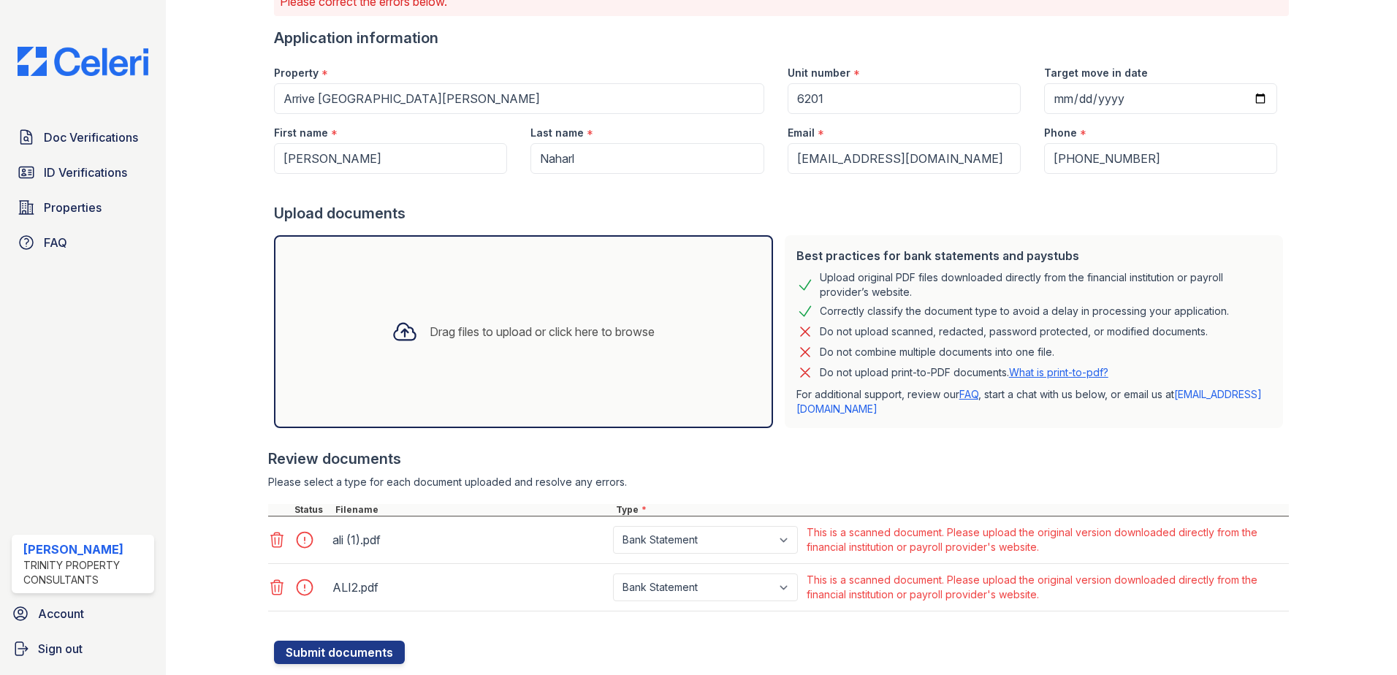
scroll to position [87, 0]
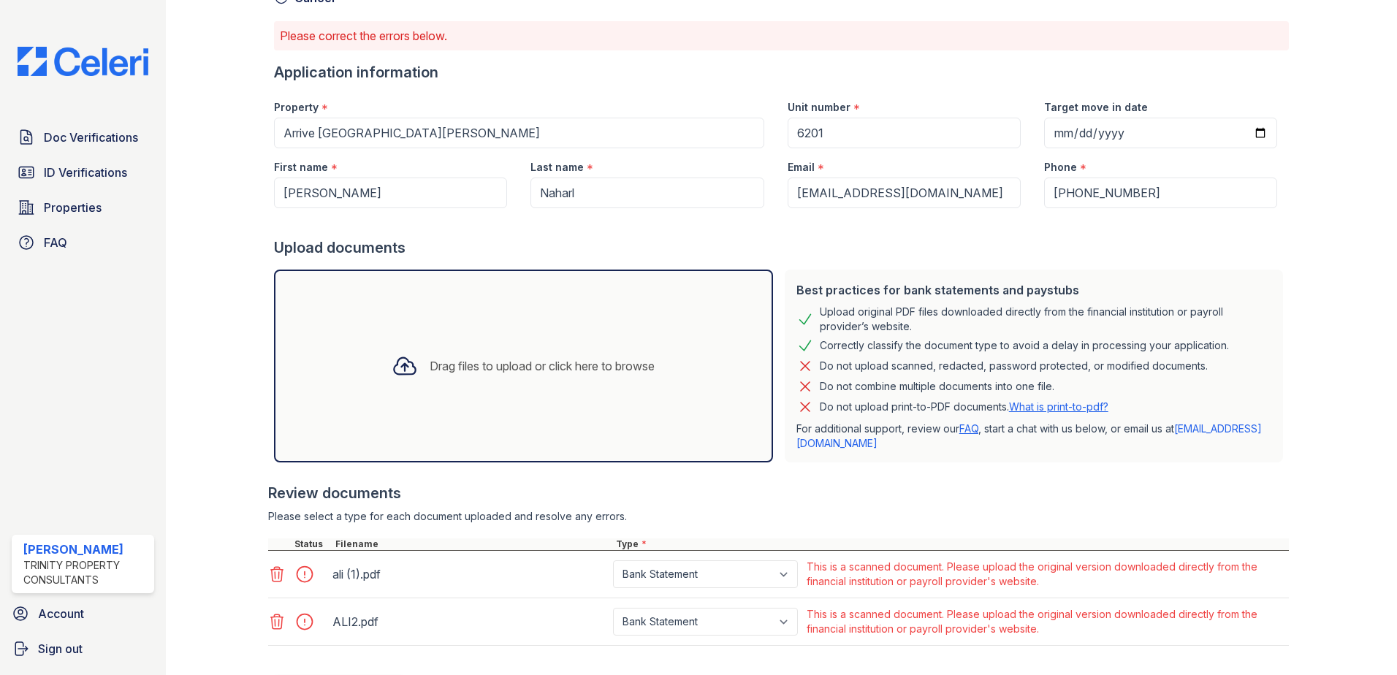
drag, startPoint x: 280, startPoint y: 574, endPoint x: 269, endPoint y: 591, distance: 20.1
click at [280, 574] on icon at bounding box center [277, 574] width 18 height 18
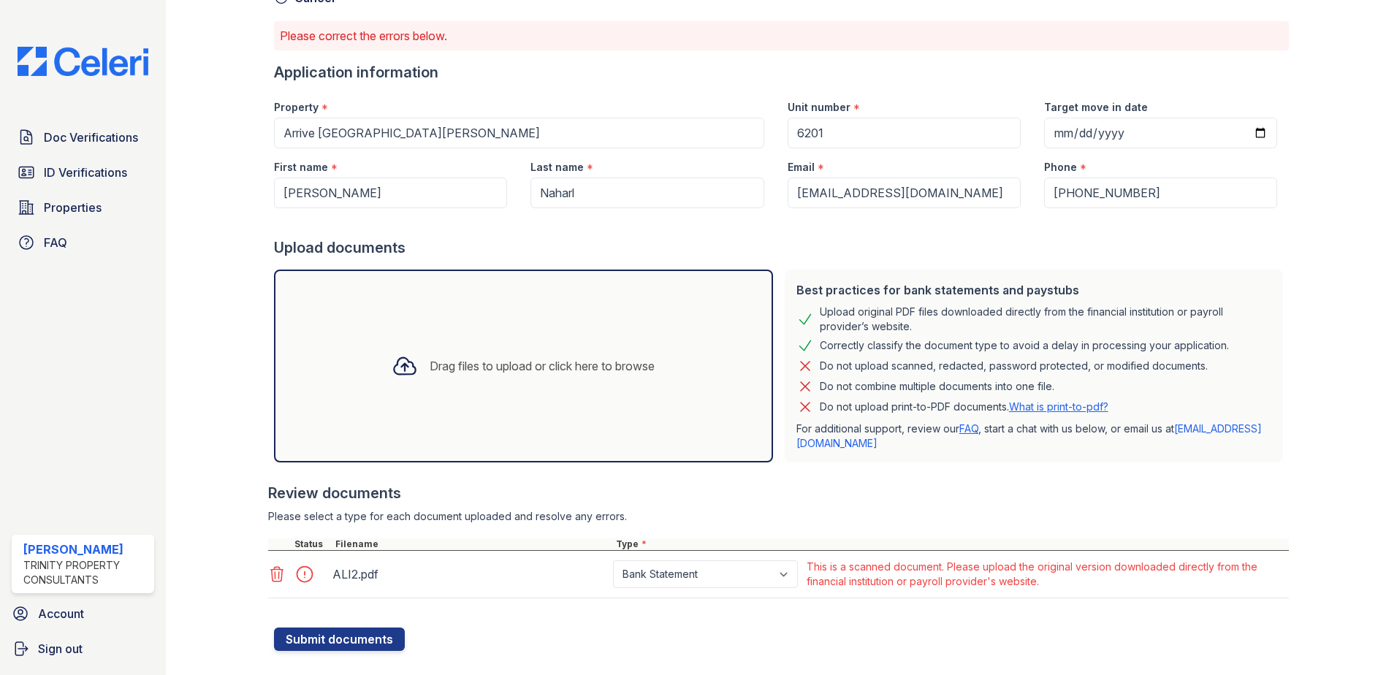
click at [273, 560] on div at bounding box center [298, 574] width 61 height 35
click at [275, 577] on icon at bounding box center [277, 574] width 12 height 15
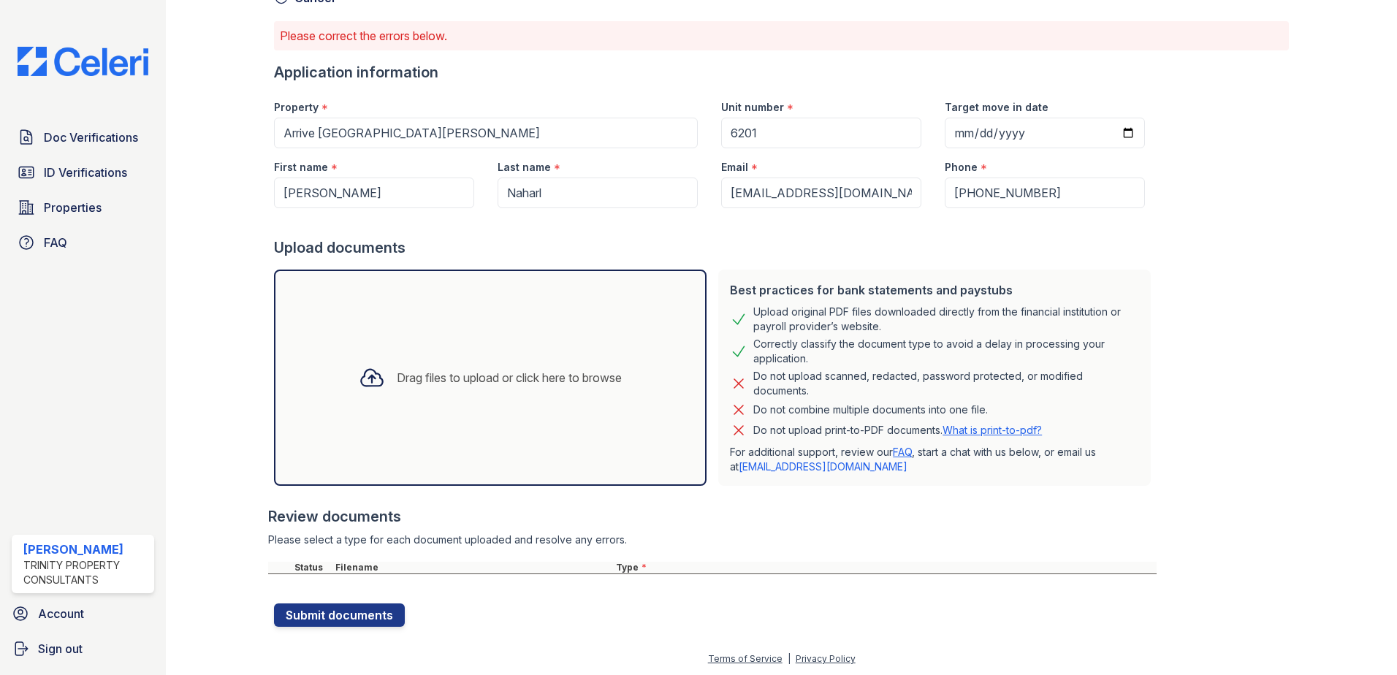
click at [379, 398] on div "Drag files to upload or click here to browse" at bounding box center [490, 378] width 286 height 50
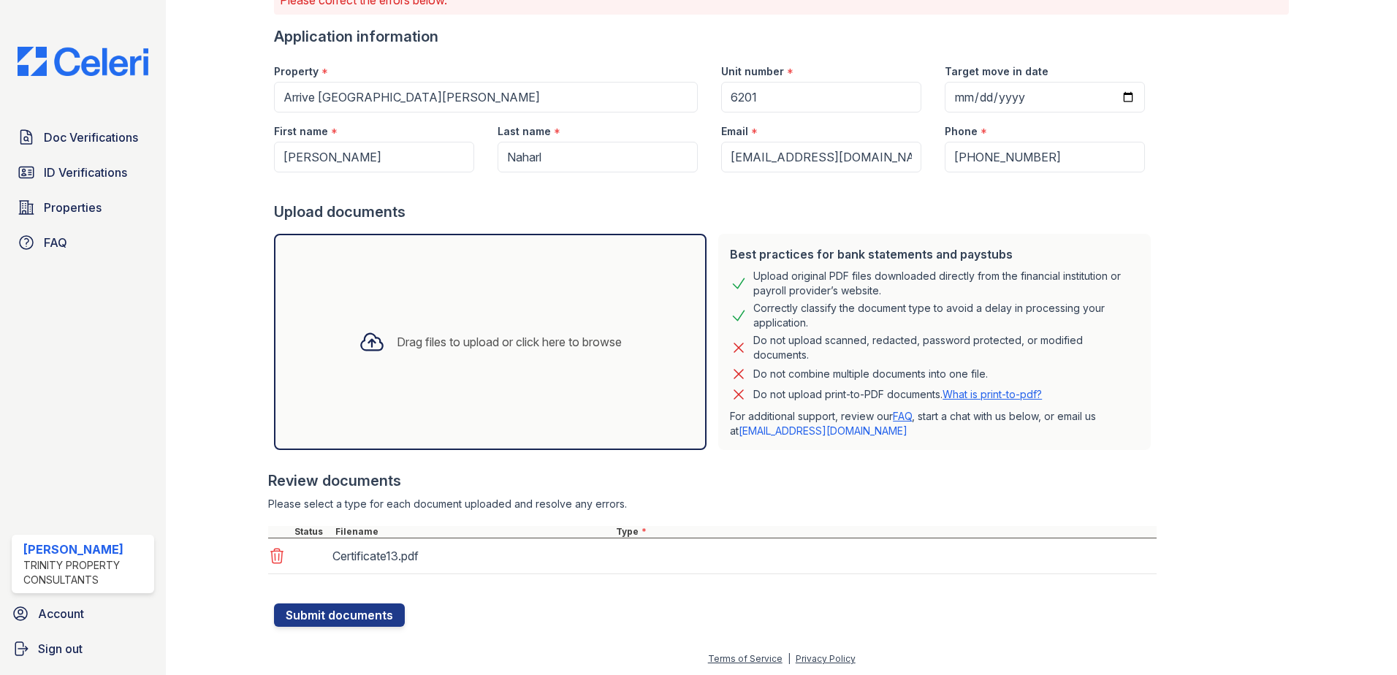
scroll to position [124, 0]
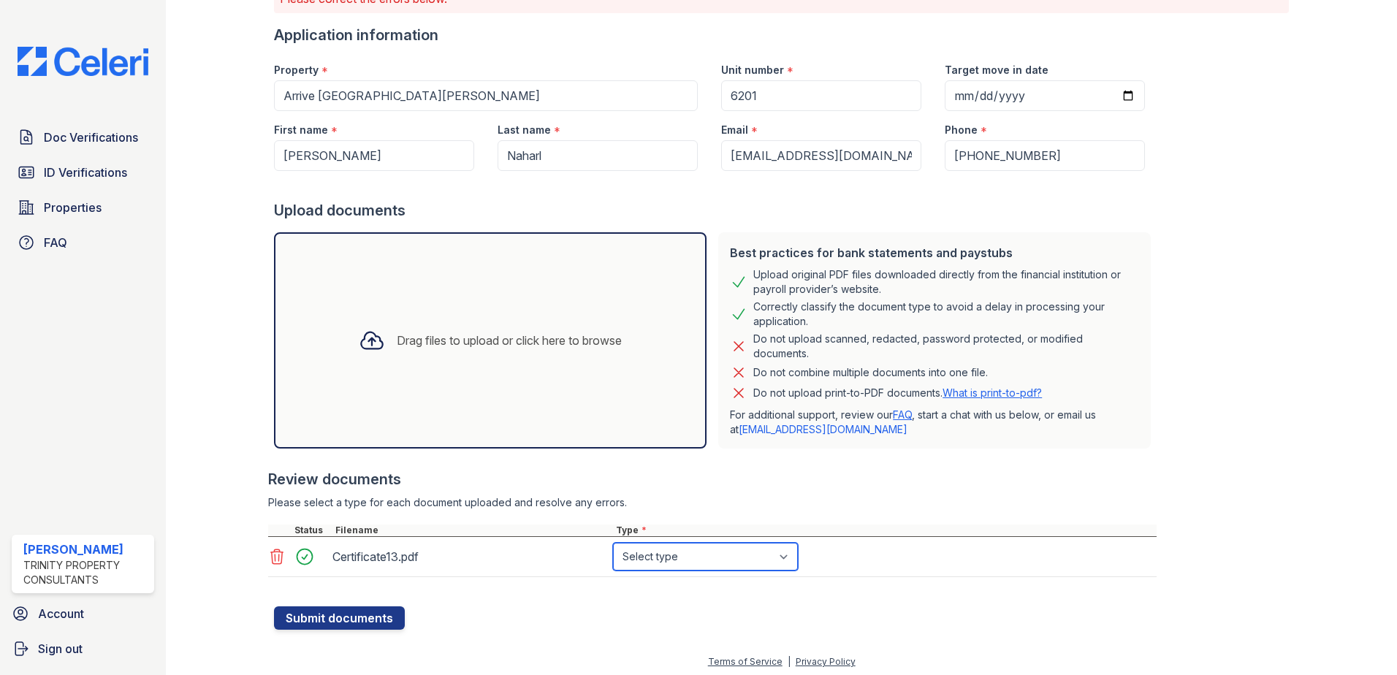
click at [661, 563] on select "Select type Paystub Bank Statement Offer Letter Tax Documents Benefit Award Let…" at bounding box center [705, 557] width 185 height 28
select select "bank_statement"
click at [613, 543] on select "Select type Paystub Bank Statement Offer Letter Tax Documents Benefit Award Let…" at bounding box center [705, 557] width 185 height 28
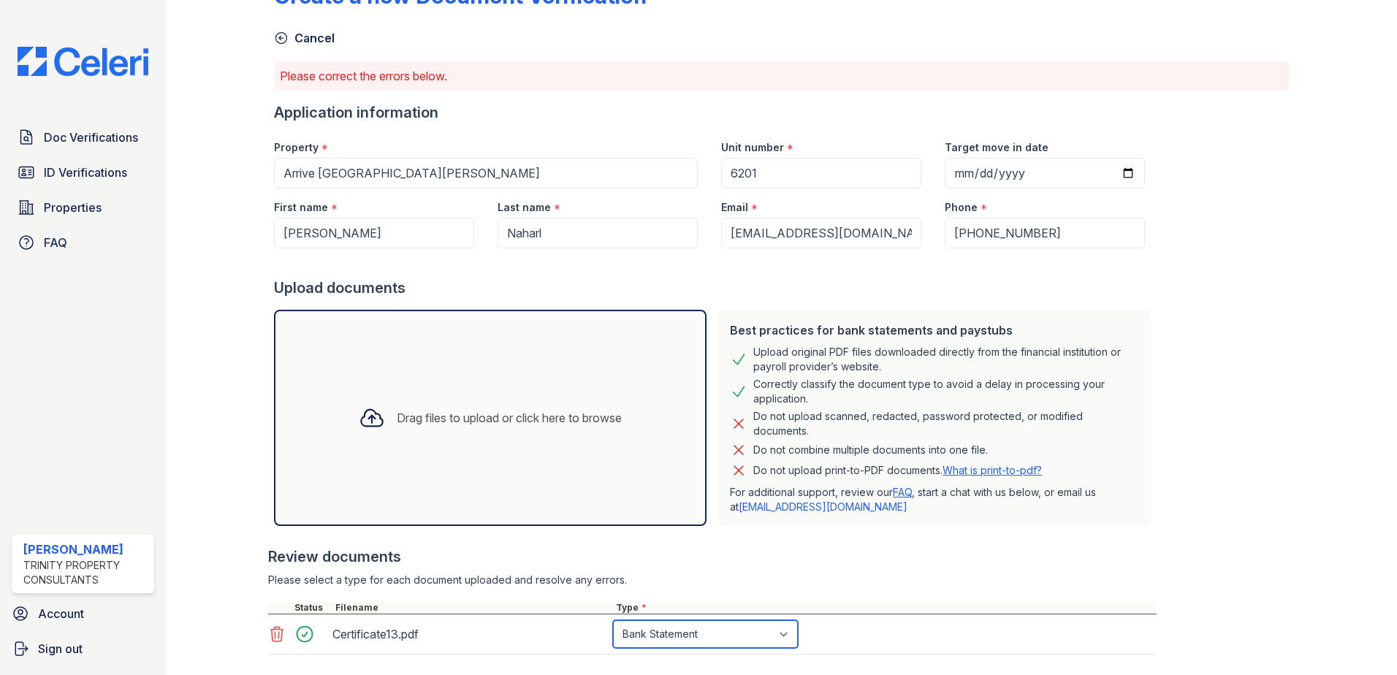
scroll to position [129, 0]
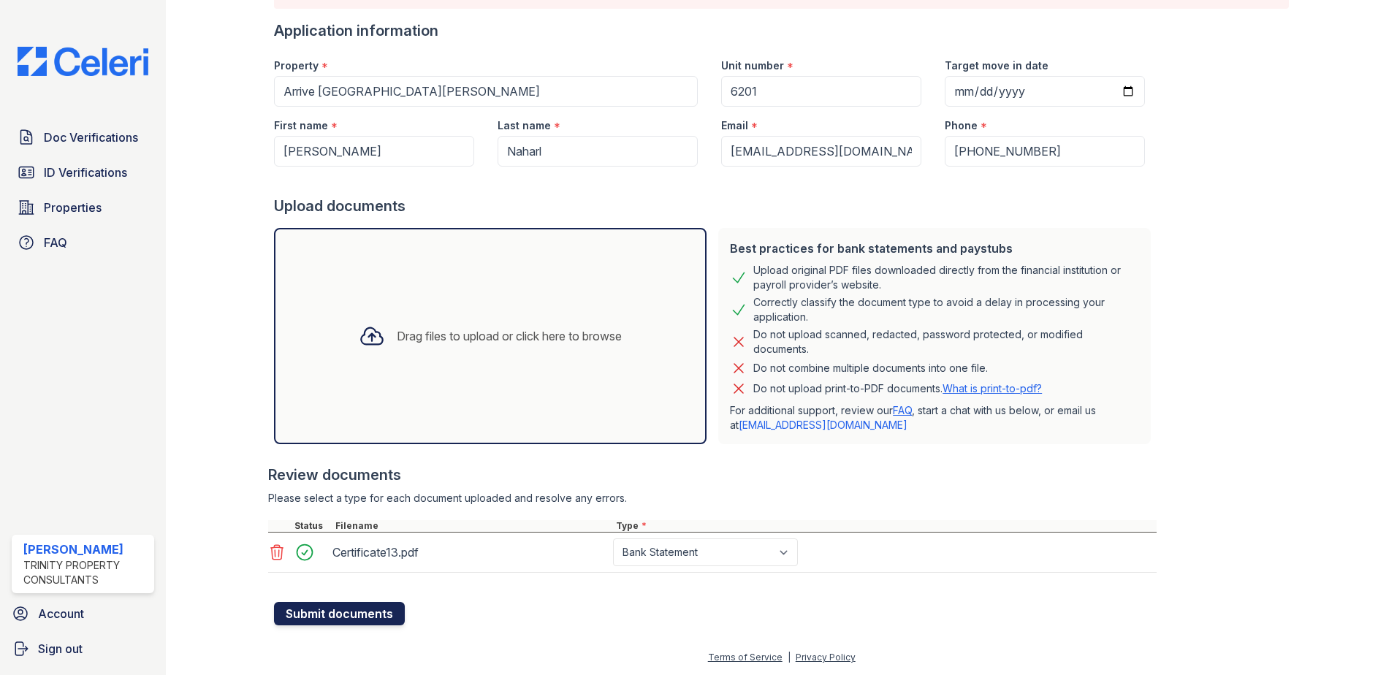
click at [346, 621] on button "Submit documents" at bounding box center [339, 613] width 131 height 23
